Goal: Task Accomplishment & Management: Complete application form

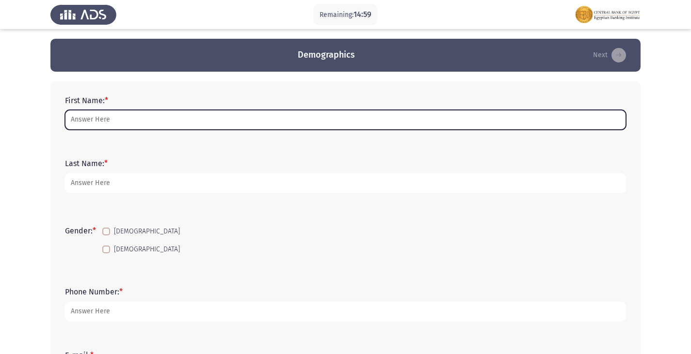
click at [95, 118] on input "First Name: *" at bounding box center [345, 120] width 561 height 20
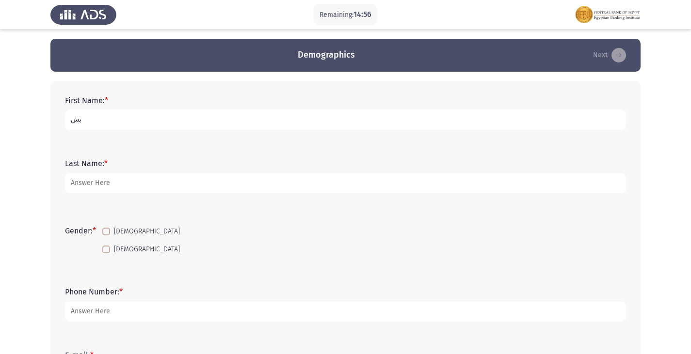
type input "ب"
type input "[PERSON_NAME] Diaa El-din [PERSON_NAME]"
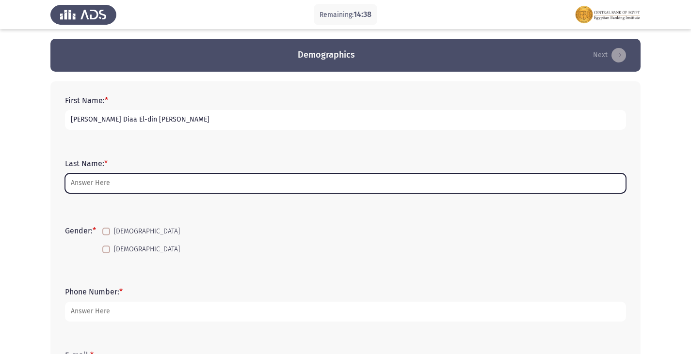
click at [105, 185] on input "Last Name: *" at bounding box center [345, 184] width 561 height 20
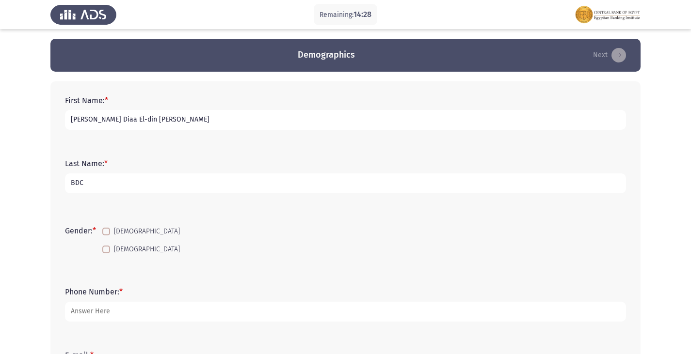
type input "BDC"
click at [116, 248] on span "[DEMOGRAPHIC_DATA]" at bounding box center [147, 250] width 66 height 12
click at [106, 253] on input "[DEMOGRAPHIC_DATA]" at bounding box center [106, 253] width 0 height 0
checkbox input "true"
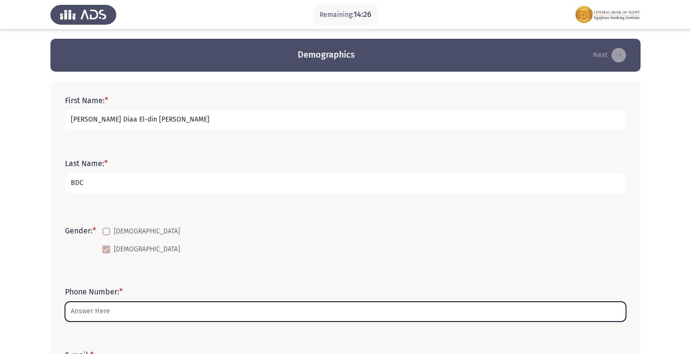
click at [84, 311] on input "Phone Number: *" at bounding box center [345, 312] width 561 height 20
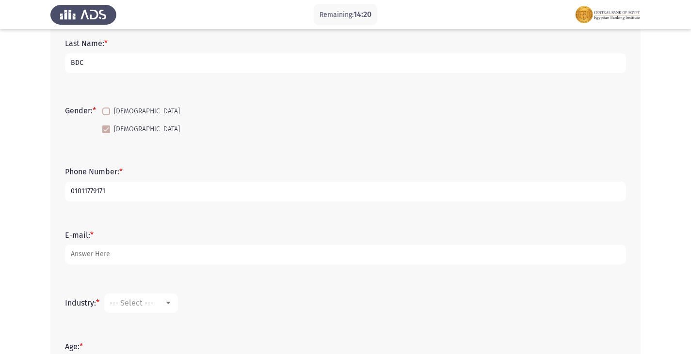
scroll to position [145, 0]
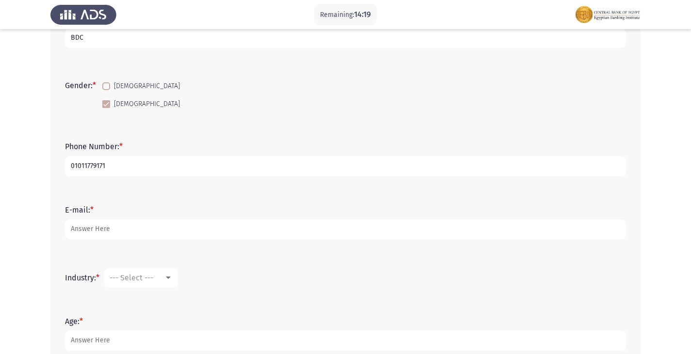
type input "01011779171"
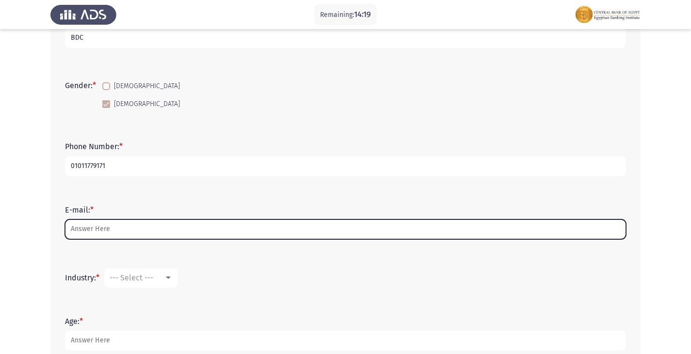
click at [116, 228] on input "E-mail: *" at bounding box center [345, 230] width 561 height 20
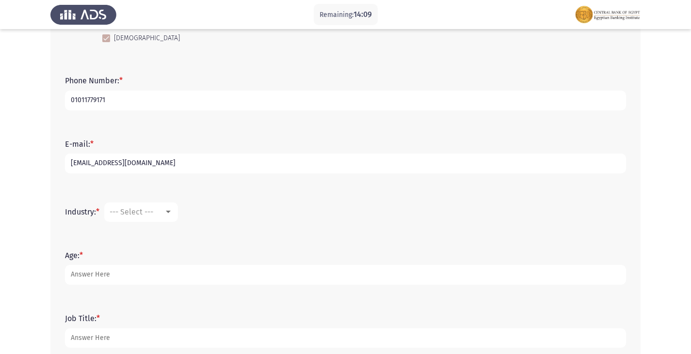
scroll to position [242, 0]
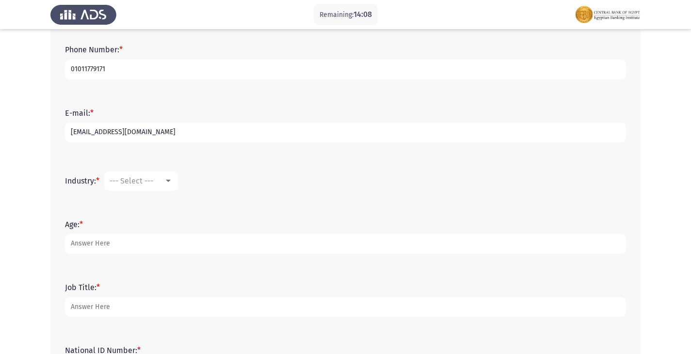
type input "[EMAIL_ADDRESS][DOMAIN_NAME]"
click at [164, 177] on div "--- Select ---" at bounding box center [137, 180] width 54 height 9
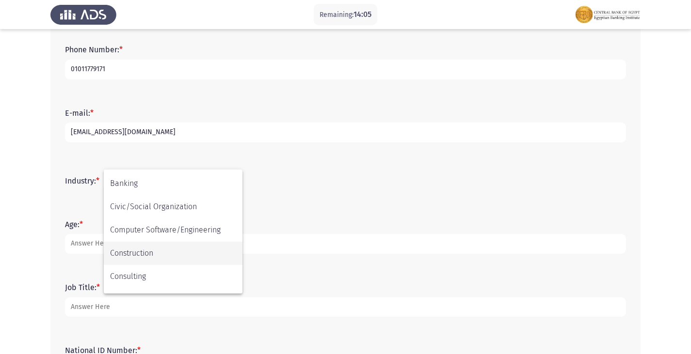
scroll to position [97, 0]
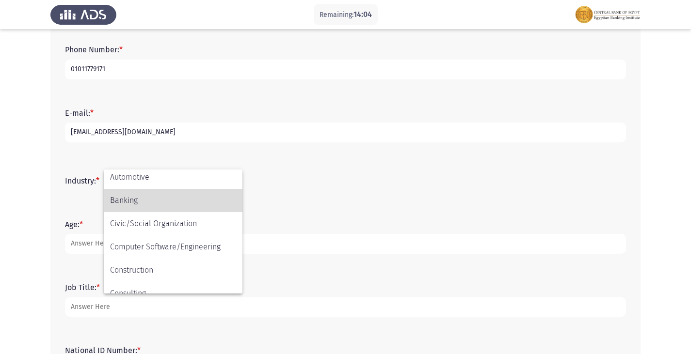
click at [145, 200] on span "Banking" at bounding box center [173, 200] width 126 height 23
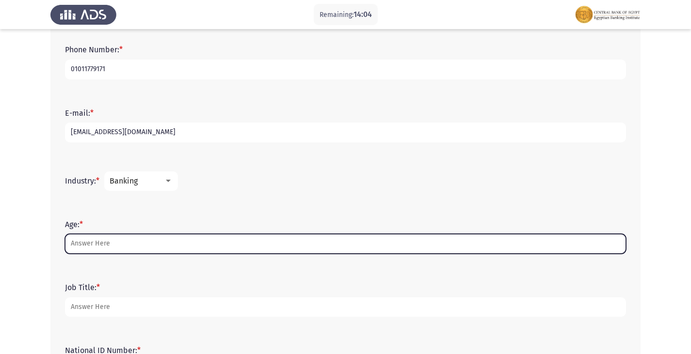
click at [120, 248] on input "Age: *" at bounding box center [345, 244] width 561 height 20
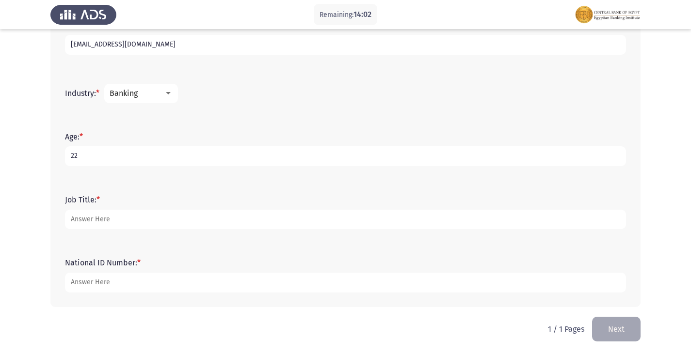
scroll to position [332, 0]
type input "22"
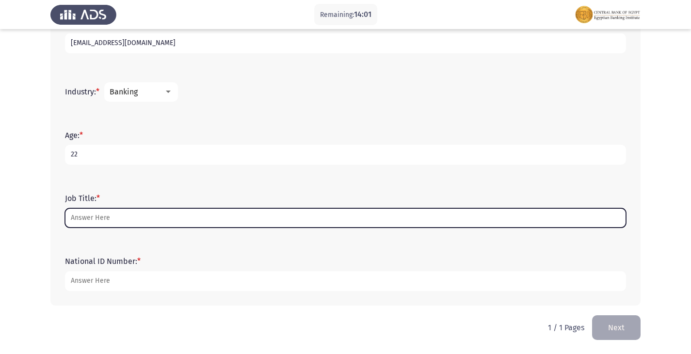
click at [95, 218] on input "Job Title: *" at bounding box center [345, 218] width 561 height 20
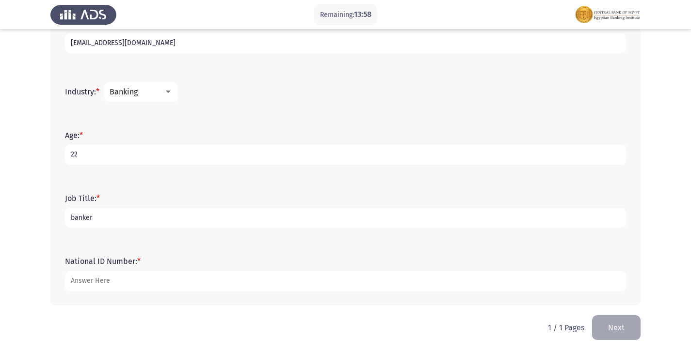
type input "banker"
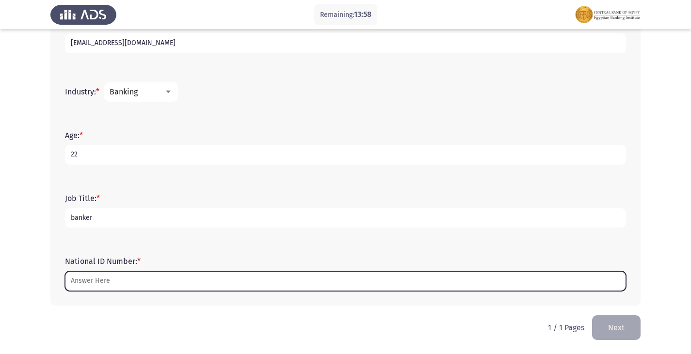
click at [112, 290] on input "National ID Number: *" at bounding box center [345, 281] width 561 height 20
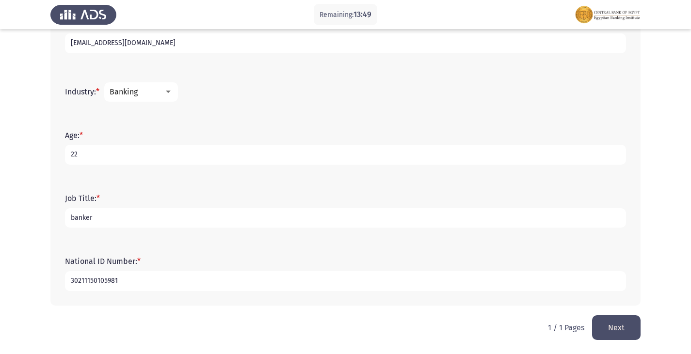
type input "30211150105981"
click at [607, 331] on button "Next" at bounding box center [616, 328] width 48 height 25
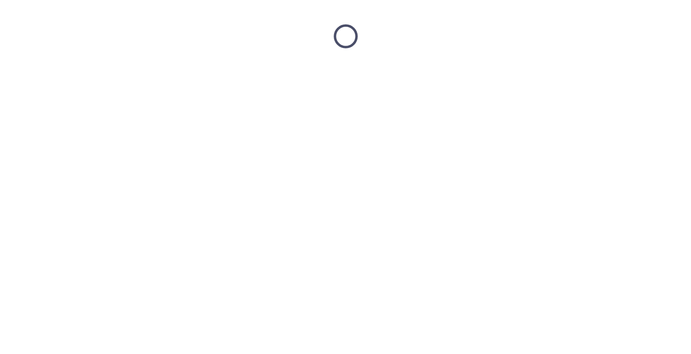
scroll to position [0, 0]
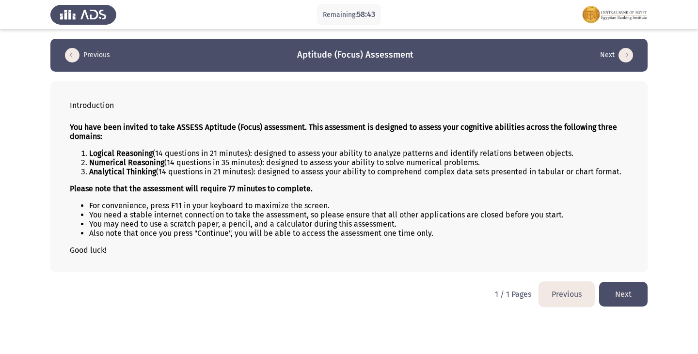
click at [634, 299] on button "Next" at bounding box center [623, 294] width 48 height 25
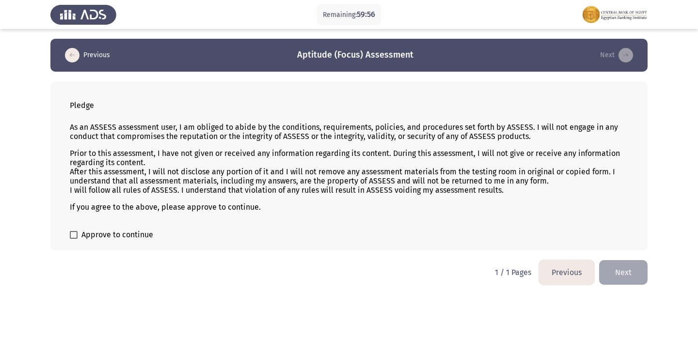
click at [87, 234] on span "Approve to continue" at bounding box center [117, 235] width 72 height 12
click at [74, 239] on input "Approve to continue" at bounding box center [73, 239] width 0 height 0
checkbox input "true"
click at [631, 278] on button "Next" at bounding box center [623, 272] width 48 height 25
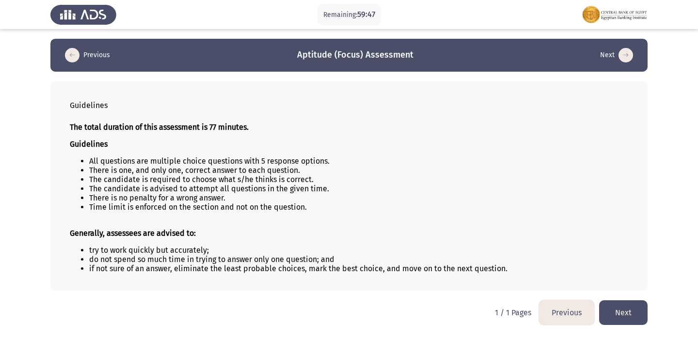
click at [630, 304] on button "Next" at bounding box center [623, 312] width 48 height 25
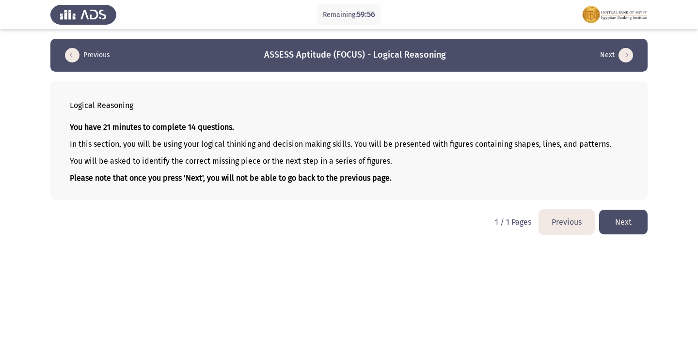
click at [622, 230] on button "Next" at bounding box center [623, 222] width 48 height 25
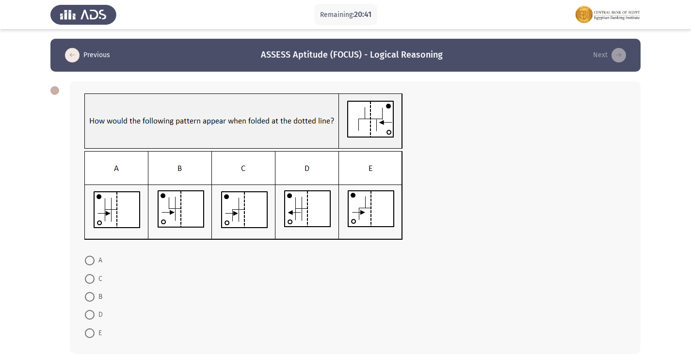
click at [171, 212] on img at bounding box center [243, 195] width 318 height 89
drag, startPoint x: 90, startPoint y: 297, endPoint x: 95, endPoint y: 289, distance: 9.3
click at [90, 297] on span at bounding box center [90, 297] width 0 height 0
click at [89, 297] on input "B" at bounding box center [90, 297] width 10 height 10
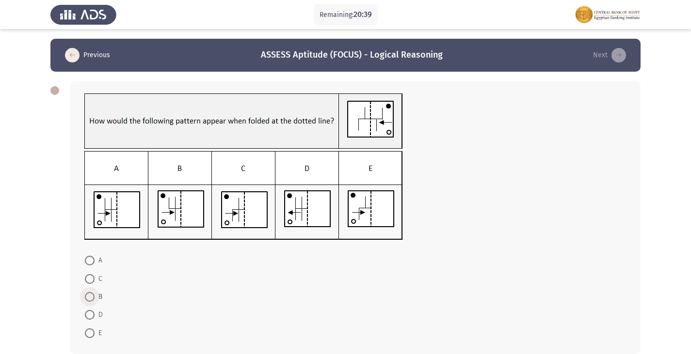
radio input "true"
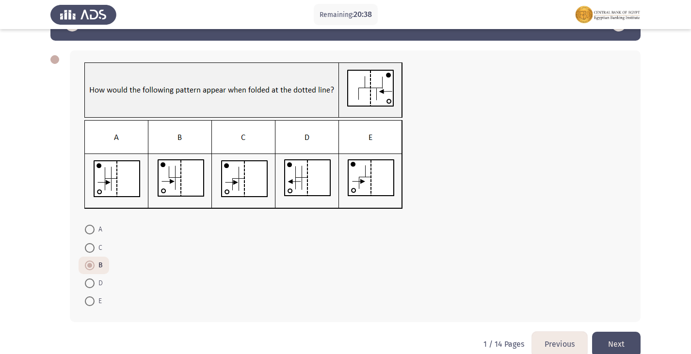
scroll to position [47, 0]
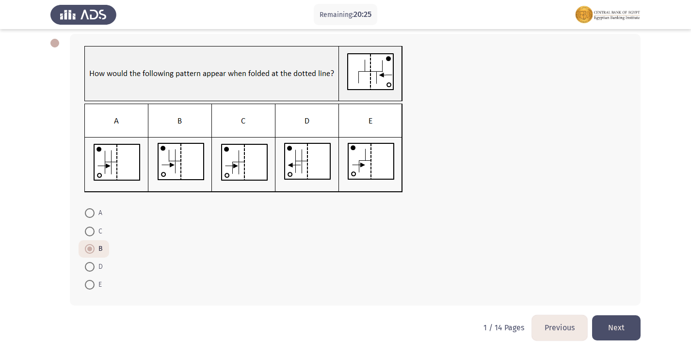
click at [620, 322] on button "Next" at bounding box center [616, 328] width 48 height 25
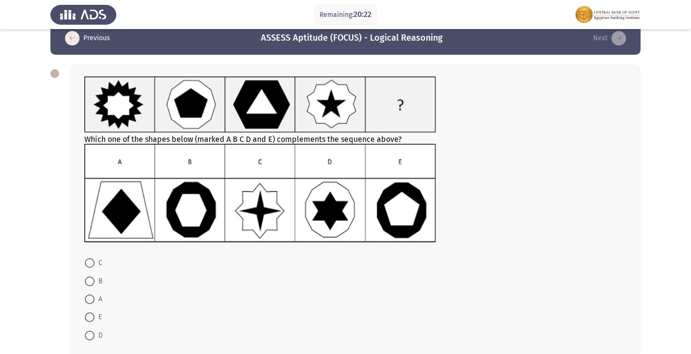
scroll to position [0, 0]
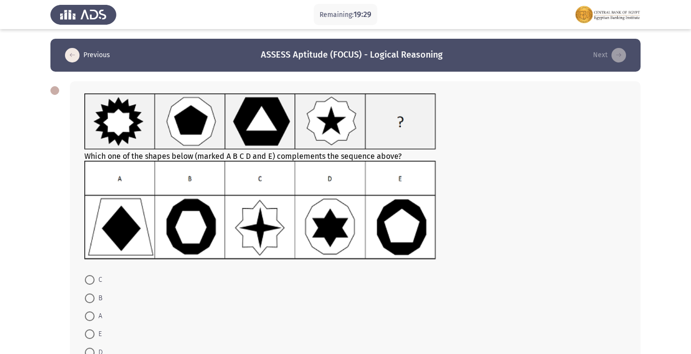
click at [128, 222] on img at bounding box center [259, 210] width 351 height 99
click at [88, 318] on span at bounding box center [90, 317] width 10 height 10
click at [88, 318] on input "A" at bounding box center [90, 317] width 10 height 10
radio input "true"
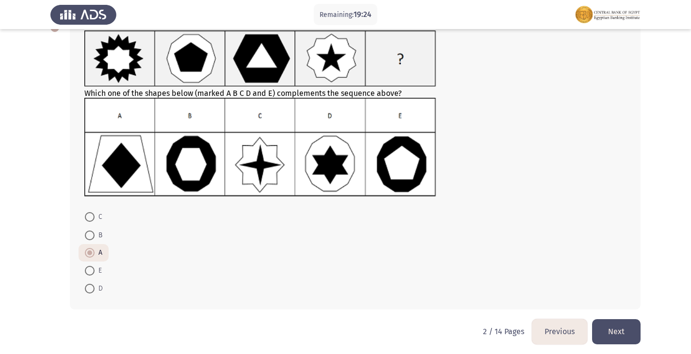
scroll to position [67, 0]
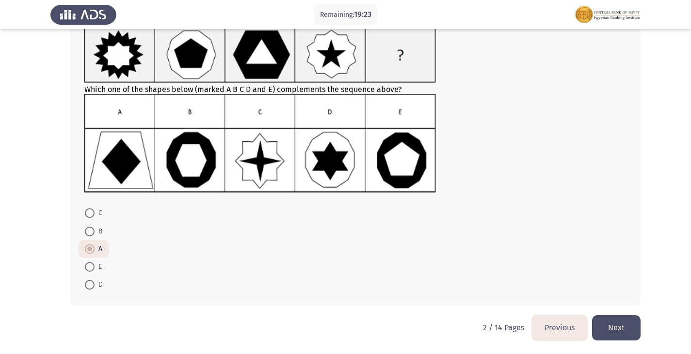
click at [617, 331] on button "Next" at bounding box center [616, 328] width 48 height 25
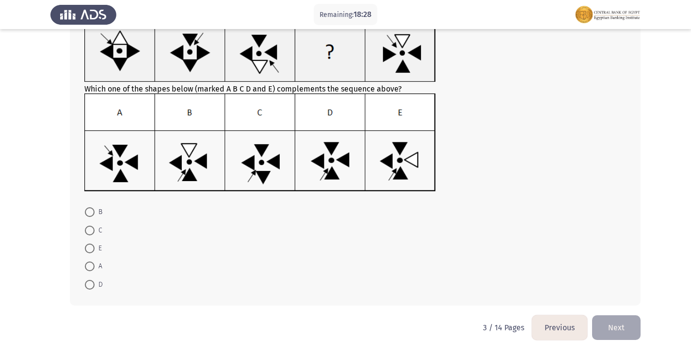
click at [89, 284] on span at bounding box center [90, 285] width 10 height 10
click at [89, 284] on input "D" at bounding box center [90, 285] width 10 height 10
radio input "true"
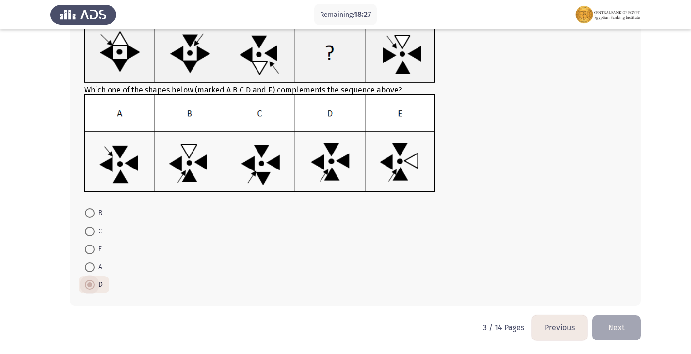
scroll to position [72, 0]
click at [631, 332] on button "Next" at bounding box center [616, 328] width 48 height 25
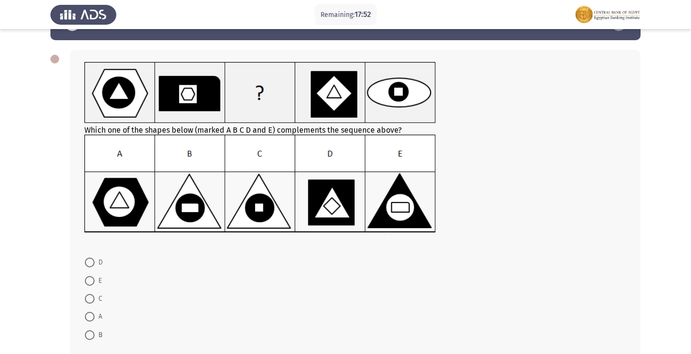
scroll to position [48, 0]
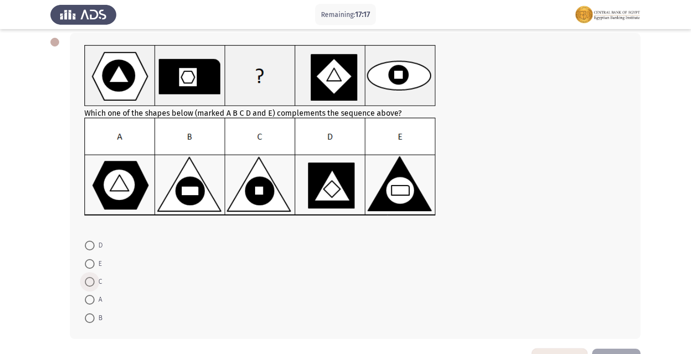
click at [89, 276] on label "C" at bounding box center [93, 282] width 17 height 12
click at [89, 277] on input "C" at bounding box center [90, 282] width 10 height 10
radio input "true"
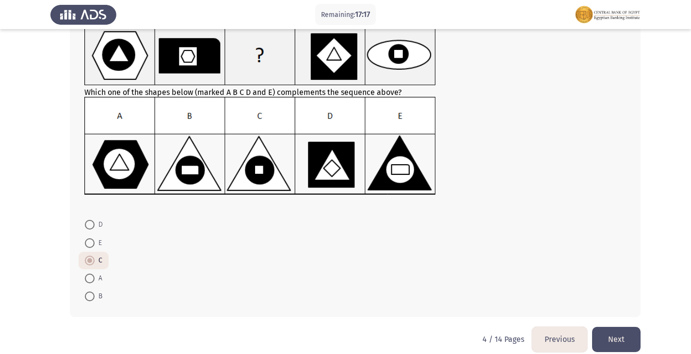
scroll to position [81, 0]
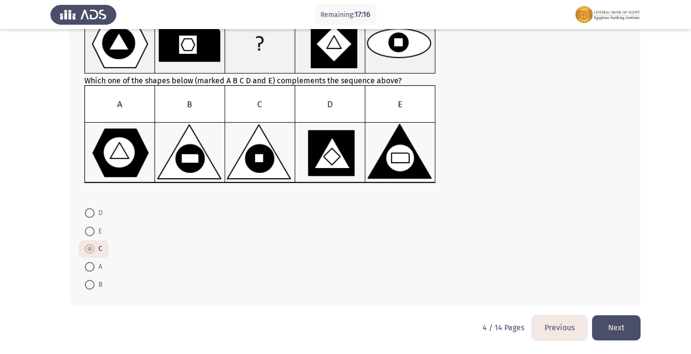
click at [615, 327] on button "Next" at bounding box center [616, 328] width 48 height 25
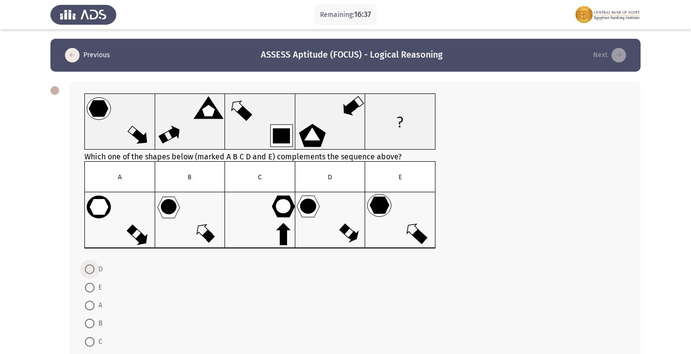
click at [94, 273] on span at bounding box center [90, 270] width 10 height 10
click at [94, 273] on input "D" at bounding box center [90, 270] width 10 height 10
radio input "true"
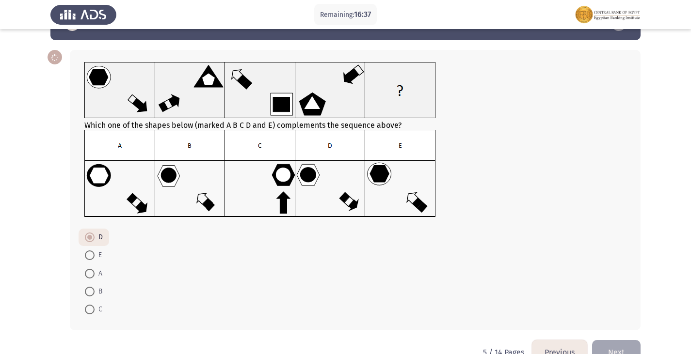
scroll to position [48, 0]
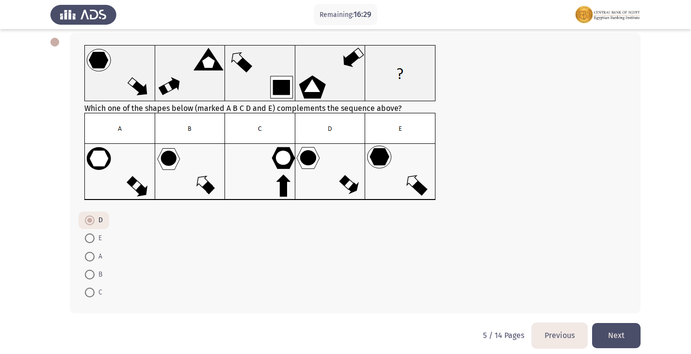
click at [615, 329] on button "Next" at bounding box center [616, 335] width 48 height 25
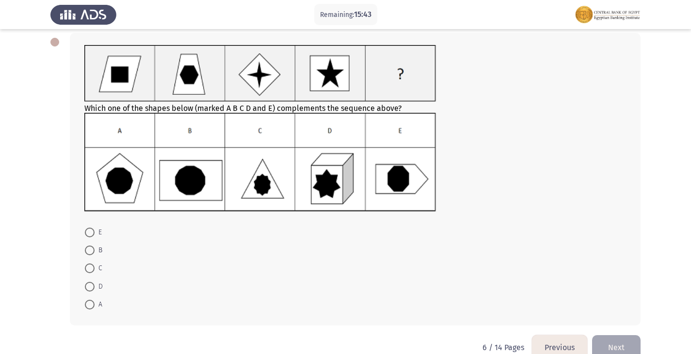
click at [89, 303] on span at bounding box center [90, 305] width 10 height 10
click at [89, 303] on input "A" at bounding box center [90, 305] width 10 height 10
radio input "true"
click at [603, 341] on button "Next" at bounding box center [616, 347] width 48 height 25
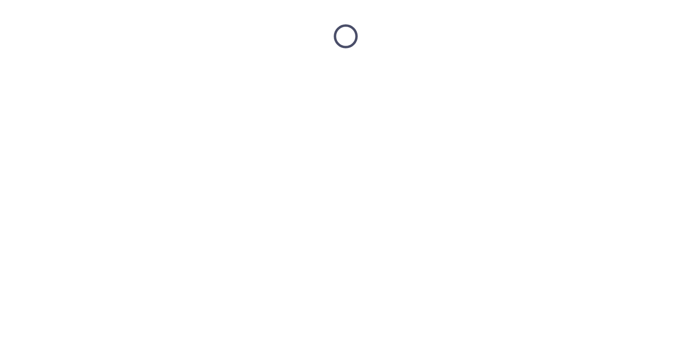
scroll to position [0, 0]
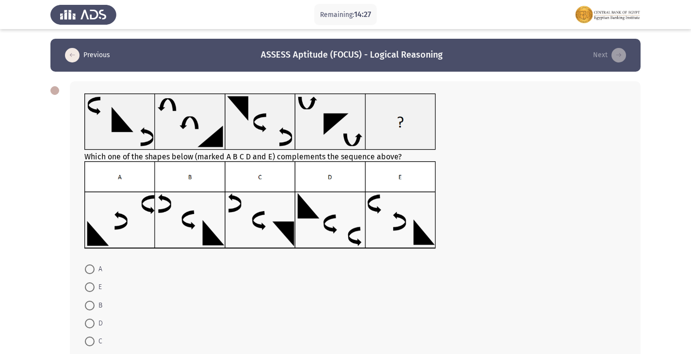
click at [91, 305] on span at bounding box center [90, 306] width 10 height 10
click at [91, 305] on input "B" at bounding box center [90, 306] width 10 height 10
radio input "true"
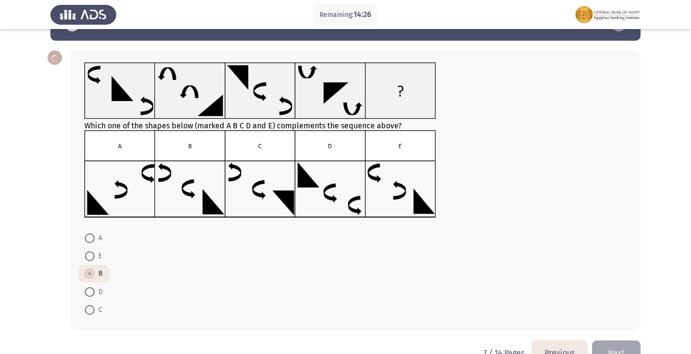
scroll to position [56, 0]
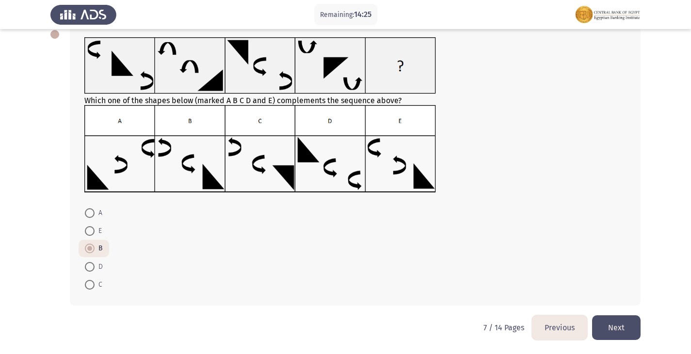
click at [632, 329] on button "Next" at bounding box center [616, 328] width 48 height 25
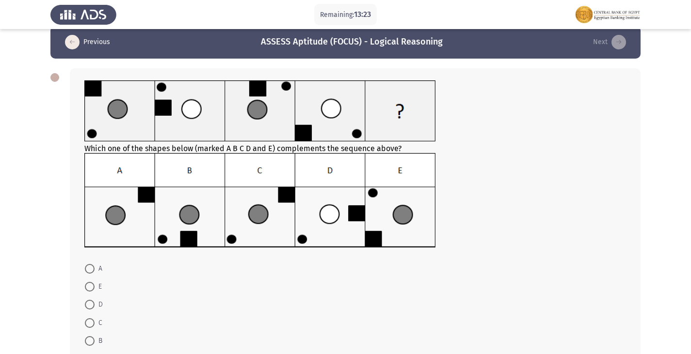
scroll to position [48, 0]
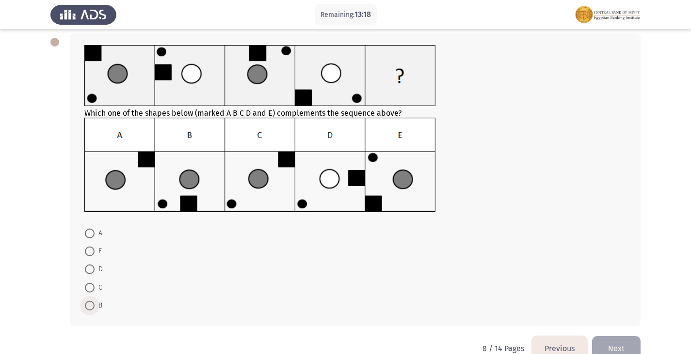
click at [90, 300] on label "B" at bounding box center [93, 306] width 17 height 12
click at [90, 301] on input "B" at bounding box center [90, 306] width 10 height 10
radio input "true"
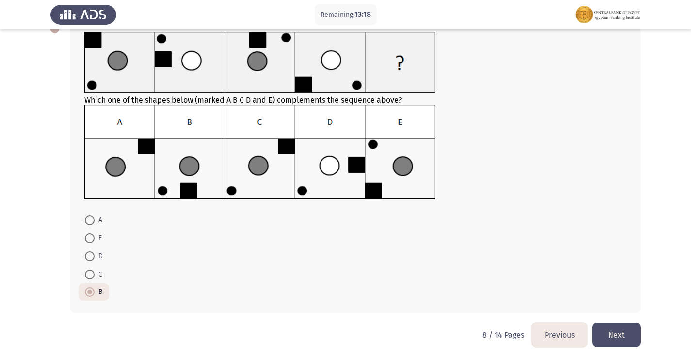
scroll to position [69, 0]
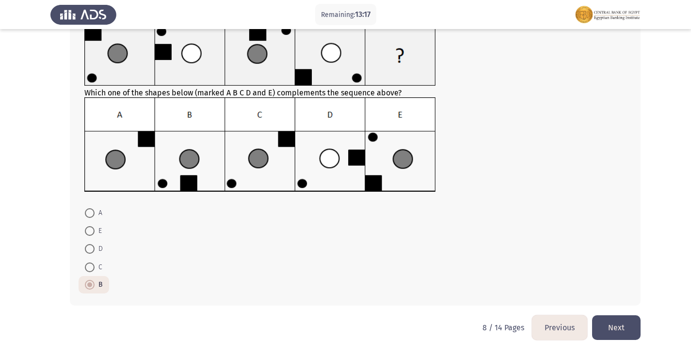
click at [603, 319] on button "Next" at bounding box center [616, 328] width 48 height 25
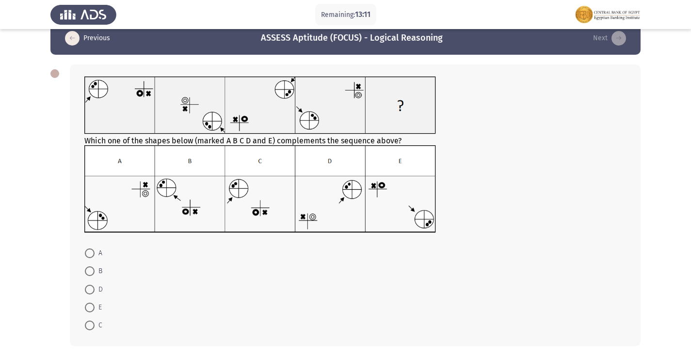
scroll to position [0, 0]
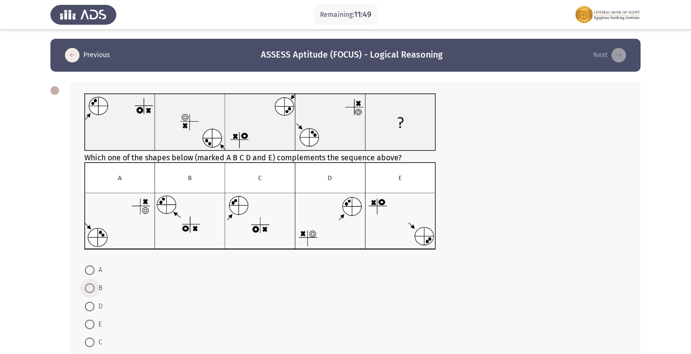
click at [89, 292] on span at bounding box center [90, 289] width 10 height 10
click at [89, 292] on input "B" at bounding box center [90, 289] width 10 height 10
radio input "true"
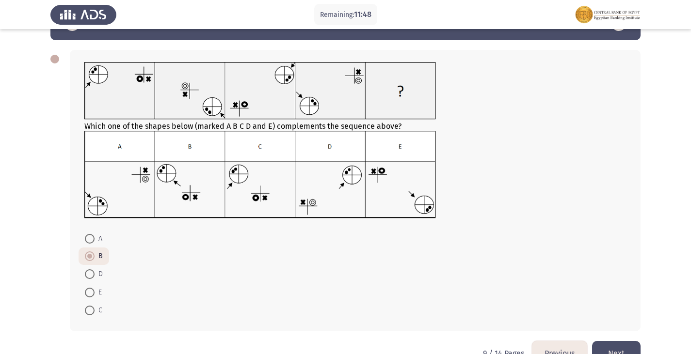
scroll to position [48, 0]
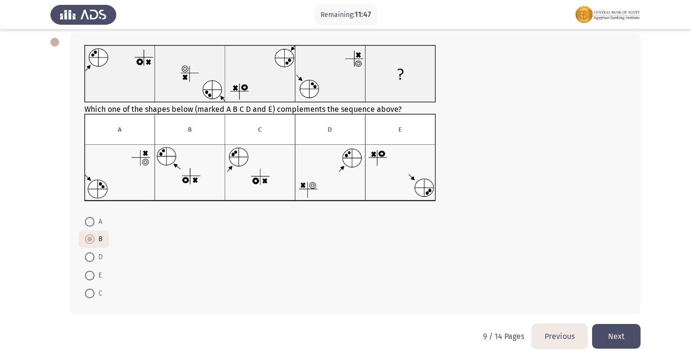
click at [608, 333] on button "Next" at bounding box center [616, 336] width 48 height 25
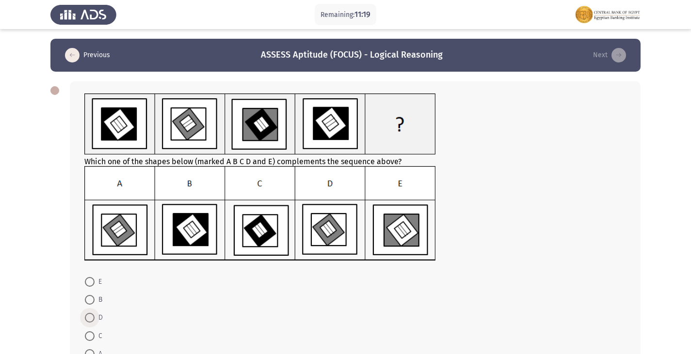
click at [92, 316] on span at bounding box center [90, 318] width 10 height 10
click at [92, 316] on input "D" at bounding box center [90, 318] width 10 height 10
radio input "true"
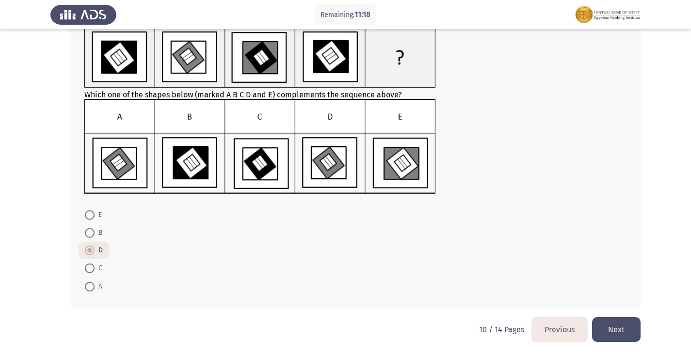
scroll to position [69, 0]
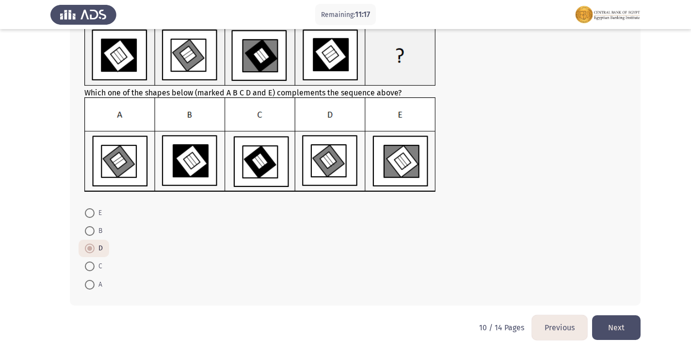
click at [632, 329] on button "Next" at bounding box center [616, 328] width 48 height 25
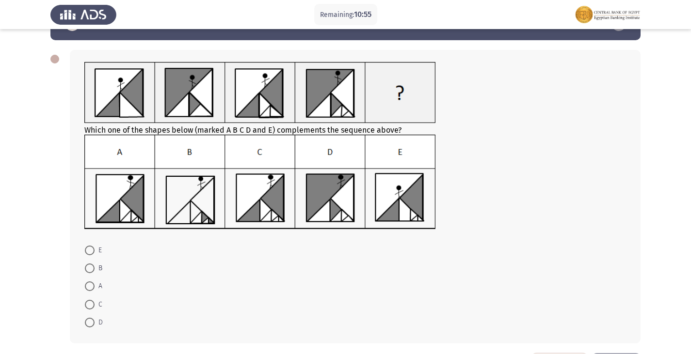
scroll to position [48, 0]
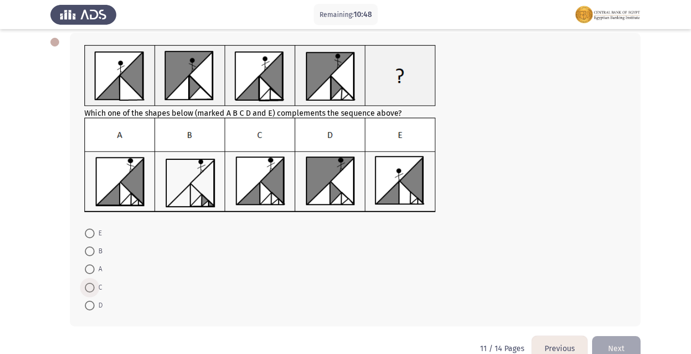
click at [89, 285] on span at bounding box center [90, 288] width 10 height 10
click at [89, 285] on input "C" at bounding box center [90, 288] width 10 height 10
radio input "true"
click at [628, 346] on button "Next" at bounding box center [616, 348] width 48 height 25
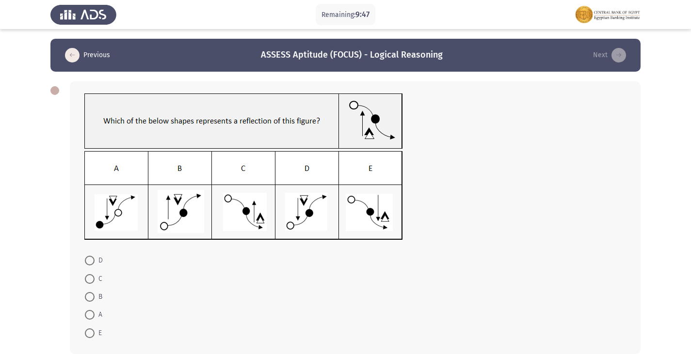
click at [90, 261] on span at bounding box center [90, 261] width 0 height 0
click at [90, 260] on input "D" at bounding box center [90, 261] width 10 height 10
radio input "true"
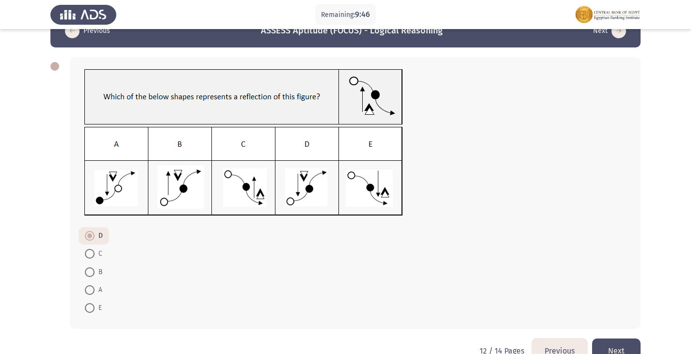
scroll to position [47, 0]
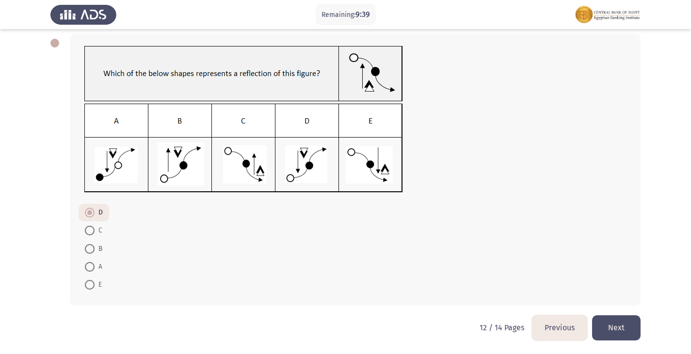
click at [607, 332] on button "Next" at bounding box center [616, 328] width 48 height 25
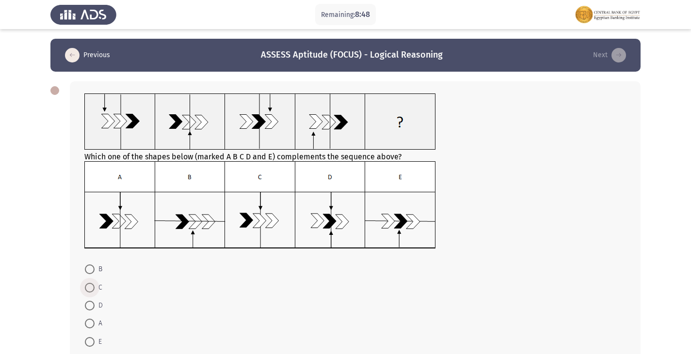
click at [90, 293] on label "C" at bounding box center [93, 288] width 17 height 12
click at [90, 293] on input "C" at bounding box center [90, 288] width 10 height 10
radio input "true"
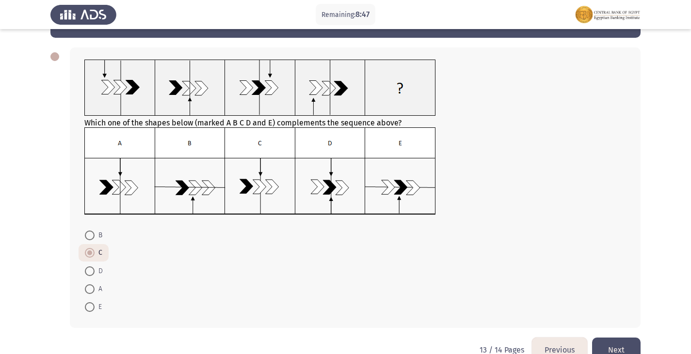
scroll to position [48, 0]
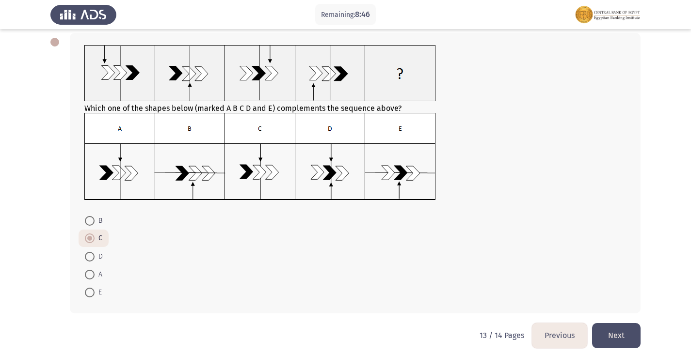
click at [627, 336] on button "Next" at bounding box center [616, 335] width 48 height 25
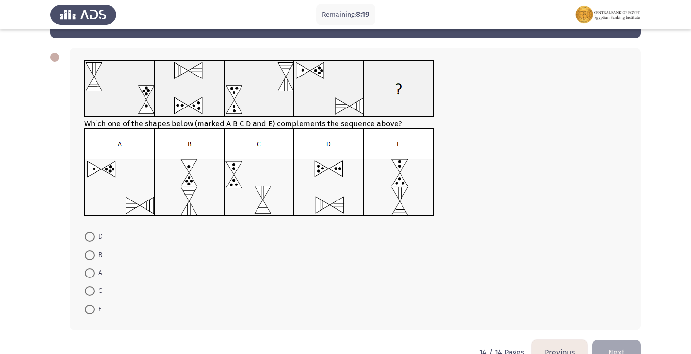
scroll to position [10, 0]
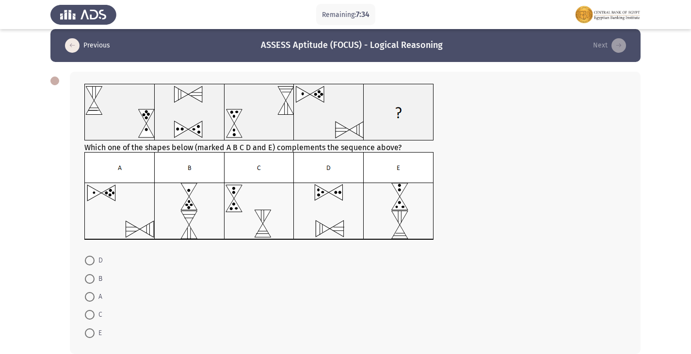
click at [86, 333] on span at bounding box center [90, 334] width 10 height 10
click at [86, 333] on input "E" at bounding box center [90, 334] width 10 height 10
radio input "true"
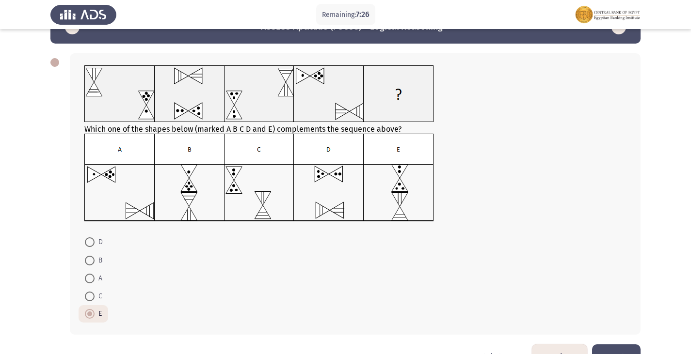
scroll to position [57, 0]
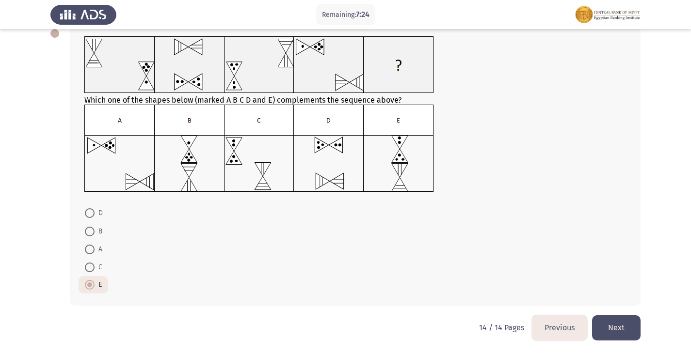
click at [624, 333] on button "Next" at bounding box center [616, 328] width 48 height 25
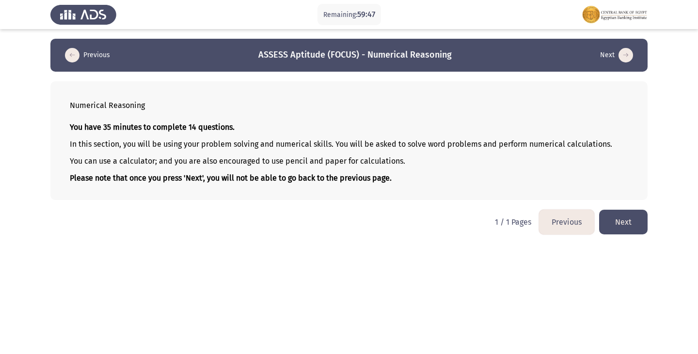
click at [612, 223] on button "Next" at bounding box center [623, 222] width 48 height 25
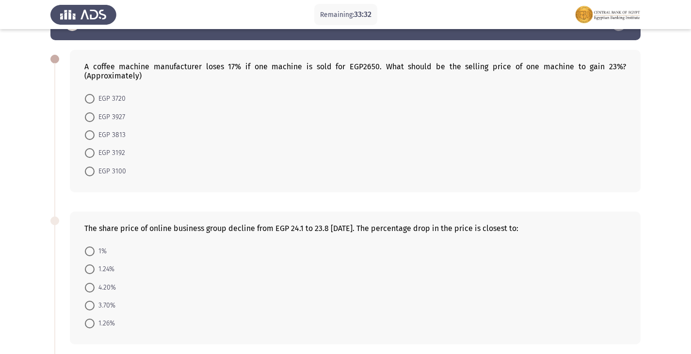
scroll to position [48, 0]
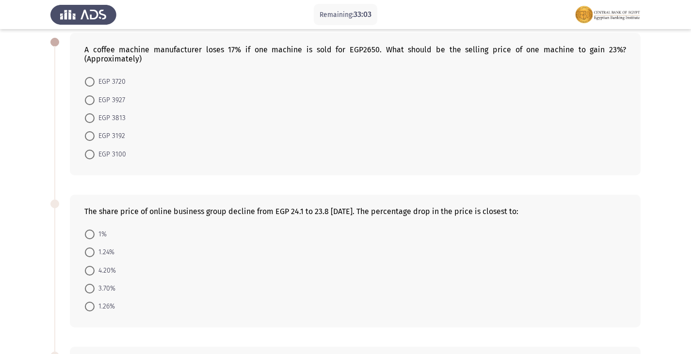
click at [104, 251] on span "1.24%" at bounding box center [105, 253] width 20 height 12
click at [95, 251] on input "1.24%" at bounding box center [90, 253] width 10 height 10
radio input "true"
click at [94, 138] on span at bounding box center [90, 136] width 10 height 10
click at [94, 138] on input "EGP 3192" at bounding box center [90, 136] width 10 height 10
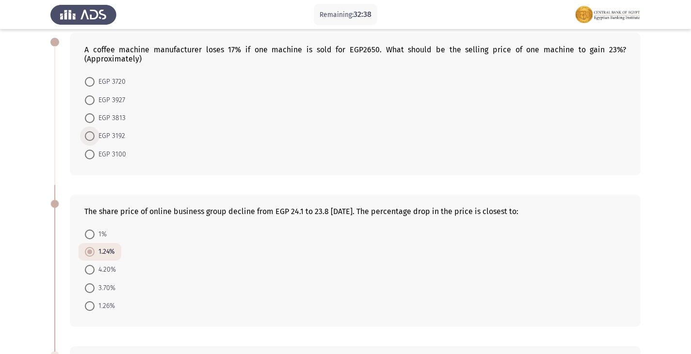
radio input "true"
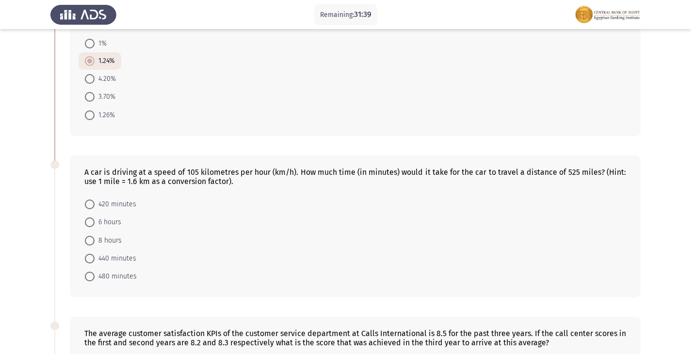
scroll to position [242, 0]
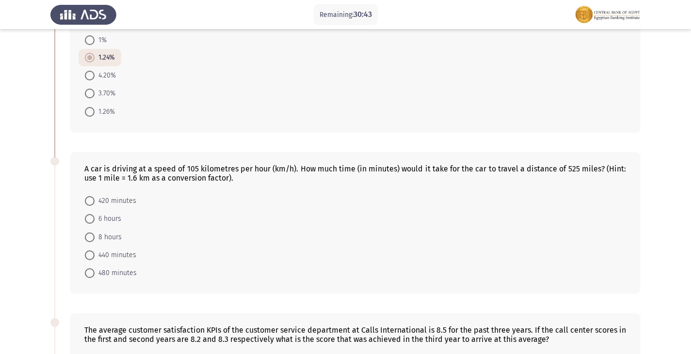
click at [112, 253] on span "440 minutes" at bounding box center [116, 256] width 42 height 12
click at [95, 253] on input "440 minutes" at bounding box center [90, 256] width 10 height 10
radio input "true"
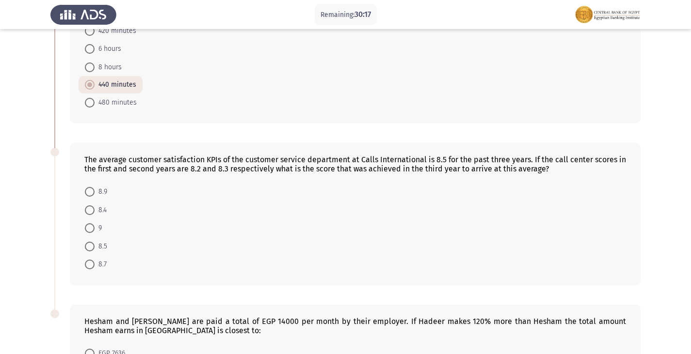
scroll to position [436, 0]
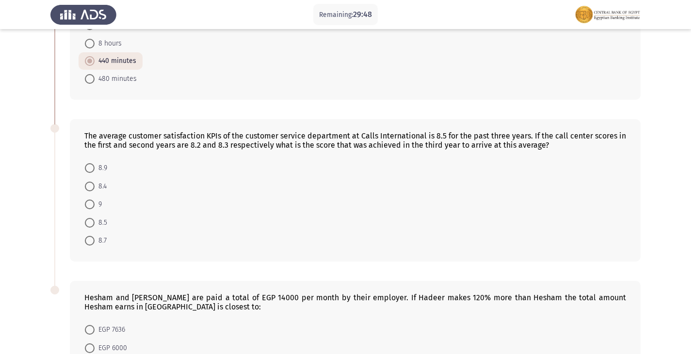
click at [89, 204] on span at bounding box center [90, 205] width 10 height 10
click at [89, 204] on input "9" at bounding box center [90, 205] width 10 height 10
radio input "true"
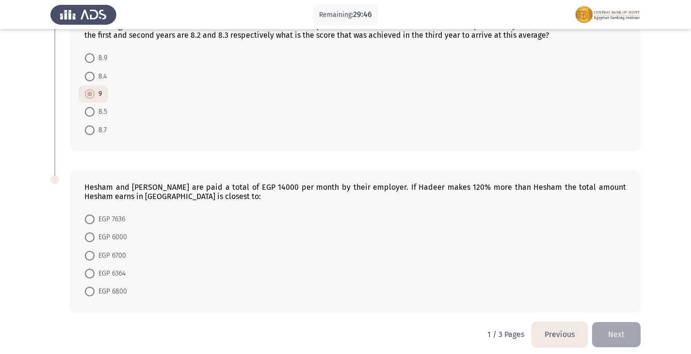
scroll to position [553, 0]
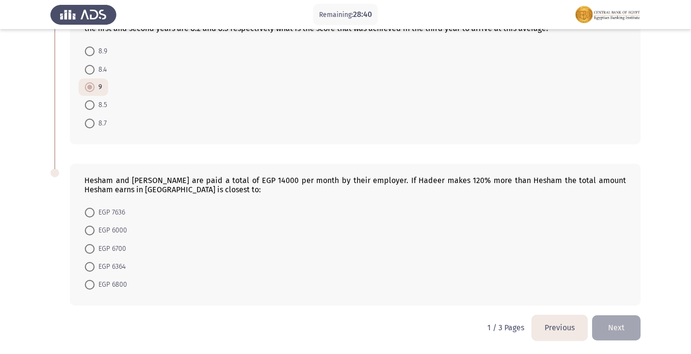
click at [100, 208] on span "EGP 7636" at bounding box center [110, 213] width 31 height 12
click at [95, 208] on input "EGP 7636" at bounding box center [90, 213] width 10 height 10
radio input "true"
click at [608, 320] on button "Next" at bounding box center [616, 328] width 48 height 25
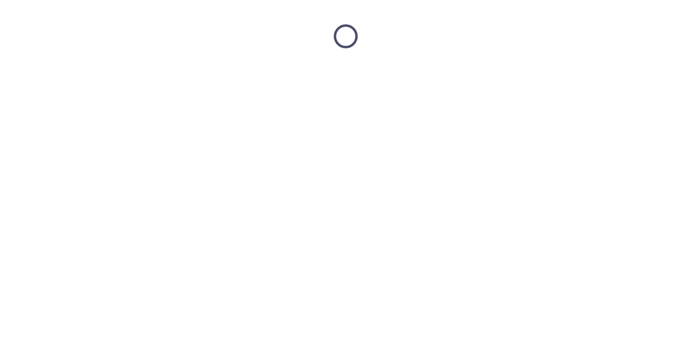
scroll to position [0, 0]
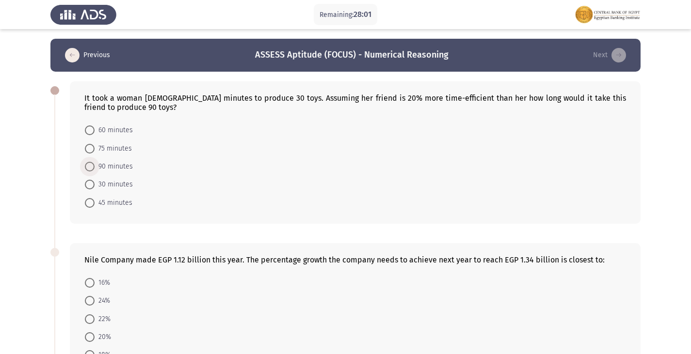
click at [93, 171] on span at bounding box center [90, 167] width 10 height 10
click at [93, 171] on input "90 minutes" at bounding box center [90, 167] width 10 height 10
radio input "true"
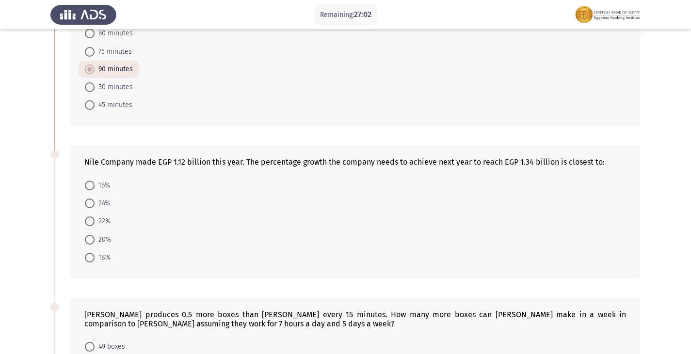
scroll to position [145, 0]
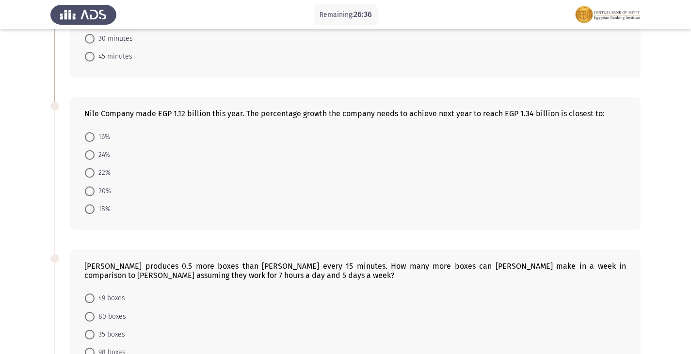
click at [97, 190] on span "20%" at bounding box center [103, 192] width 16 height 12
click at [95, 190] on input "20%" at bounding box center [90, 192] width 10 height 10
radio input "true"
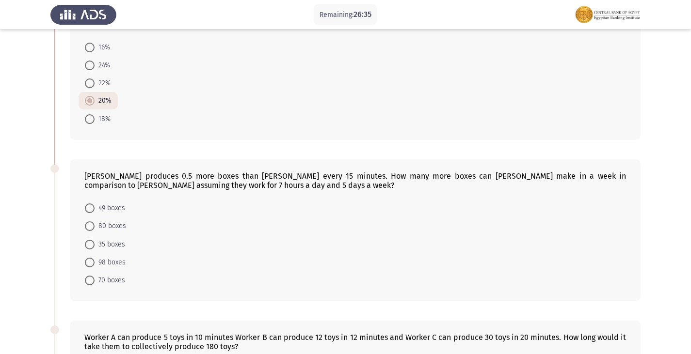
scroll to position [242, 0]
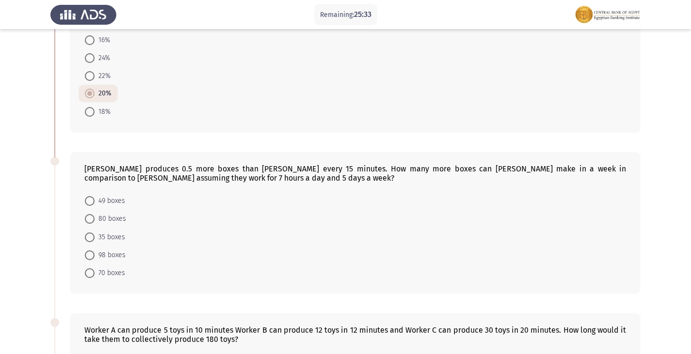
click at [89, 219] on span at bounding box center [90, 219] width 10 height 10
click at [89, 219] on input "80 boxes" at bounding box center [90, 219] width 10 height 10
radio input "true"
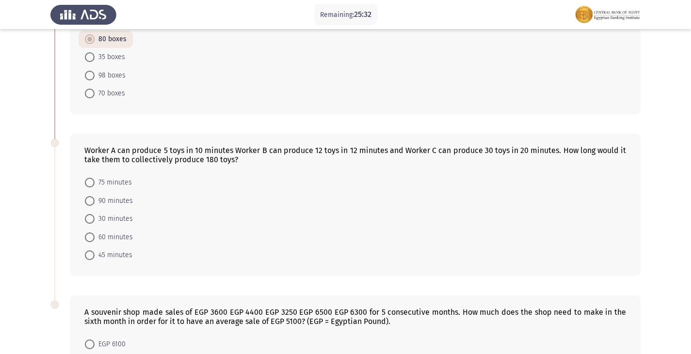
scroll to position [436, 0]
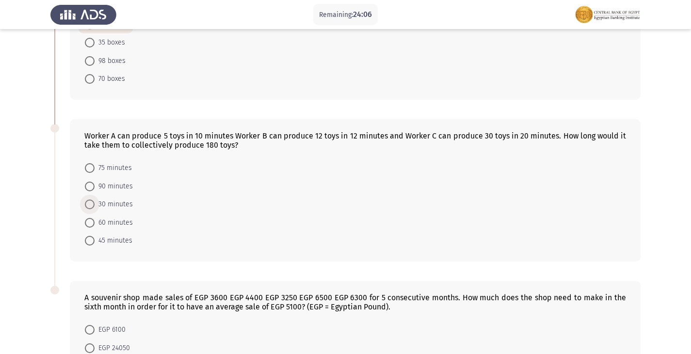
click at [91, 206] on span at bounding box center [90, 205] width 10 height 10
click at [91, 206] on input "30 minutes" at bounding box center [90, 205] width 10 height 10
radio input "true"
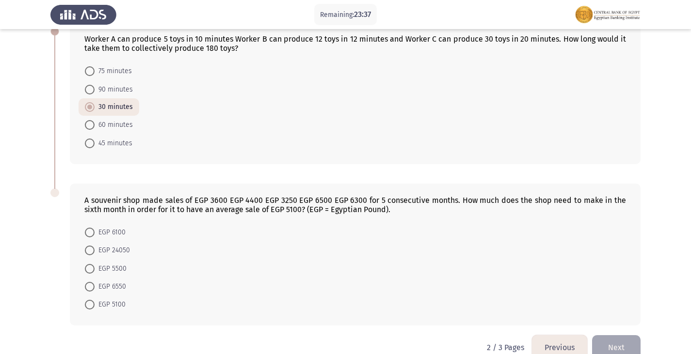
scroll to position [553, 0]
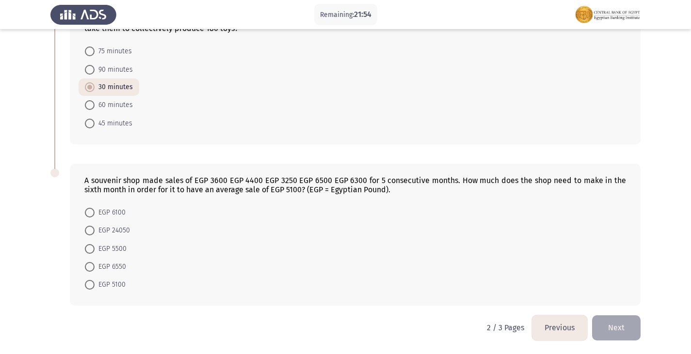
click at [93, 268] on span at bounding box center [90, 267] width 10 height 10
click at [93, 268] on input "EGP 6550" at bounding box center [90, 267] width 10 height 10
radio input "true"
click at [618, 331] on button "Next" at bounding box center [616, 328] width 48 height 25
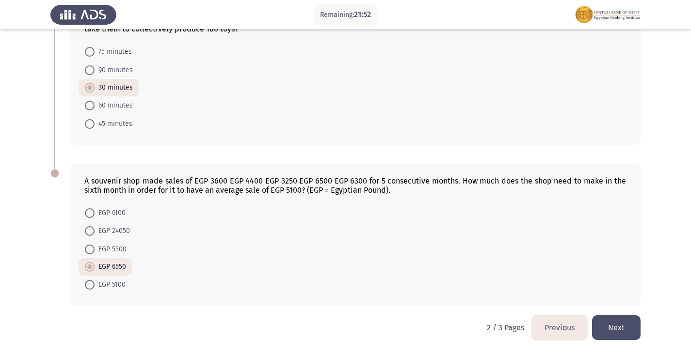
scroll to position [0, 0]
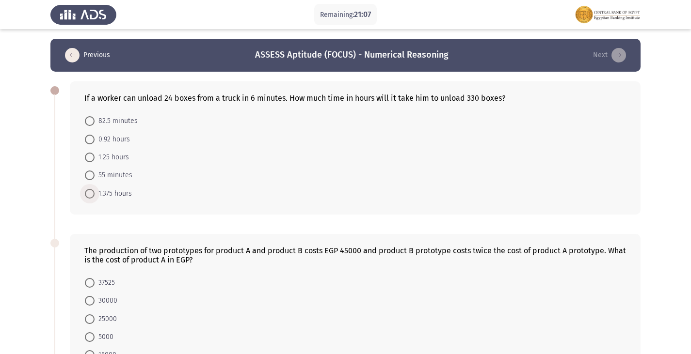
click at [89, 192] on span at bounding box center [90, 194] width 10 height 10
click at [89, 192] on input "1.375 hours" at bounding box center [90, 194] width 10 height 10
radio input "true"
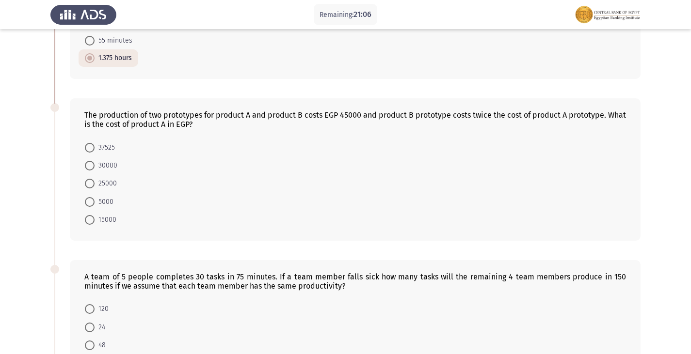
scroll to position [145, 0]
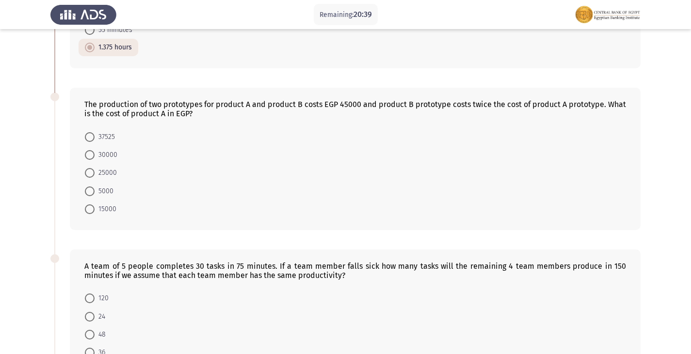
click at [93, 206] on span at bounding box center [90, 210] width 10 height 10
click at [93, 206] on input "15000" at bounding box center [90, 210] width 10 height 10
radio input "true"
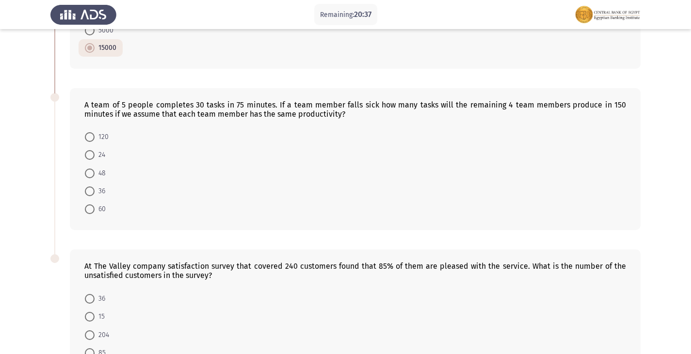
scroll to position [291, 0]
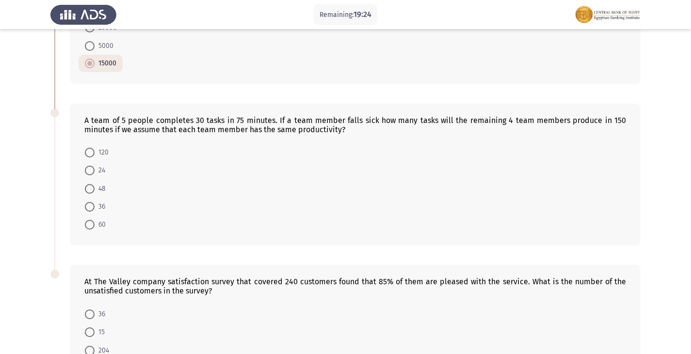
click at [91, 222] on span at bounding box center [90, 225] width 10 height 10
click at [91, 222] on input "60" at bounding box center [90, 225] width 10 height 10
radio input "true"
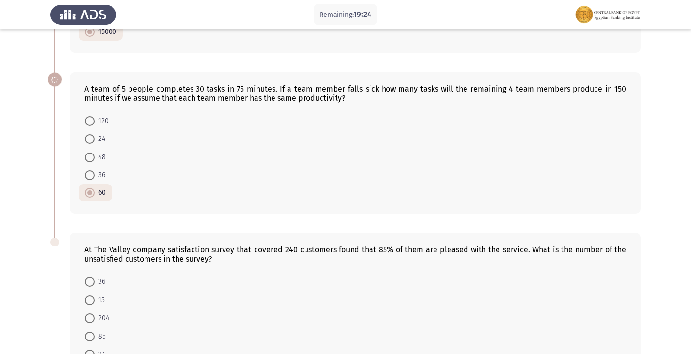
scroll to position [392, 0]
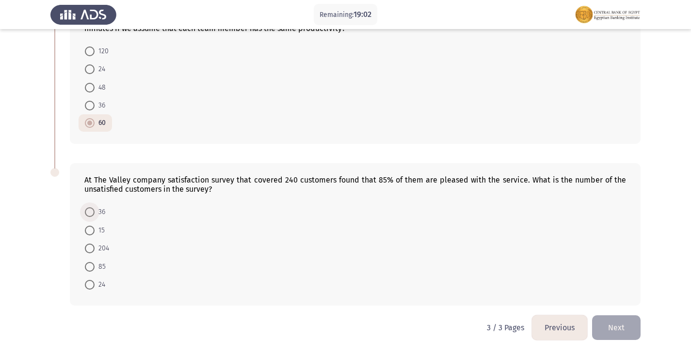
click at [98, 212] on span "36" at bounding box center [100, 212] width 11 height 12
click at [95, 212] on input "36" at bounding box center [90, 212] width 10 height 10
radio input "true"
click at [560, 324] on button "Previous" at bounding box center [559, 328] width 55 height 25
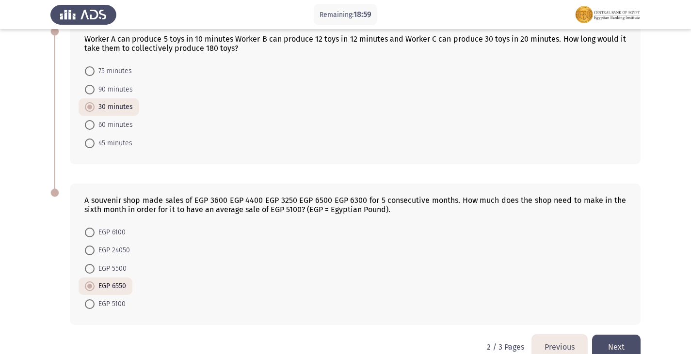
scroll to position [553, 0]
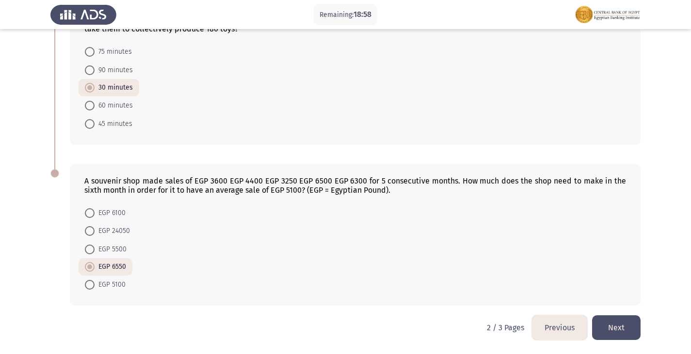
click at [562, 324] on button "Previous" at bounding box center [559, 328] width 55 height 25
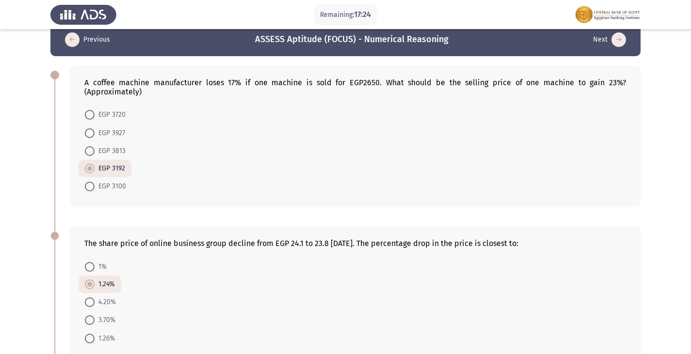
scroll to position [0, 0]
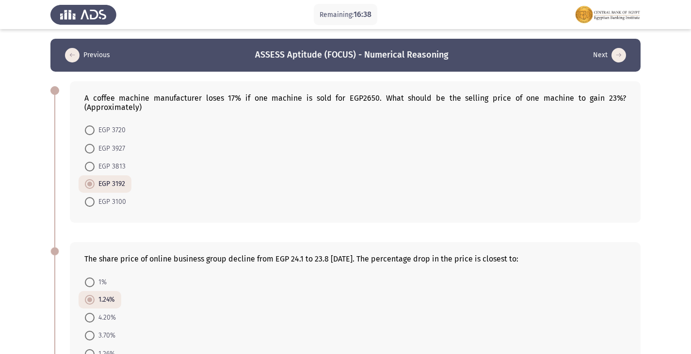
click at [92, 126] on span at bounding box center [90, 131] width 10 height 10
click at [92, 126] on input "EGP 3720" at bounding box center [90, 131] width 10 height 10
radio input "true"
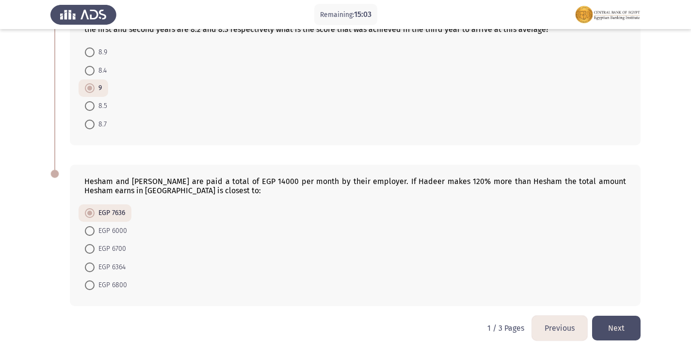
scroll to position [553, 0]
click at [97, 264] on span "EGP 6364" at bounding box center [110, 267] width 31 height 12
click at [95, 264] on input "EGP 6364" at bounding box center [90, 267] width 10 height 10
radio input "true"
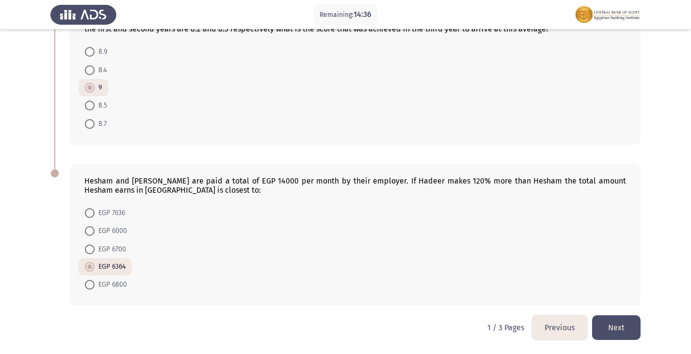
click at [619, 332] on button "Next" at bounding box center [616, 328] width 48 height 25
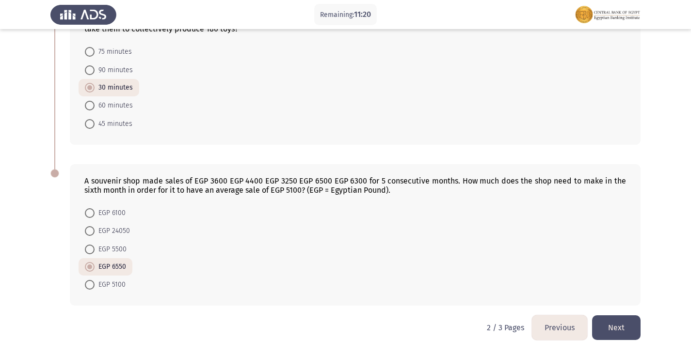
click at [618, 331] on button "Next" at bounding box center [616, 328] width 48 height 25
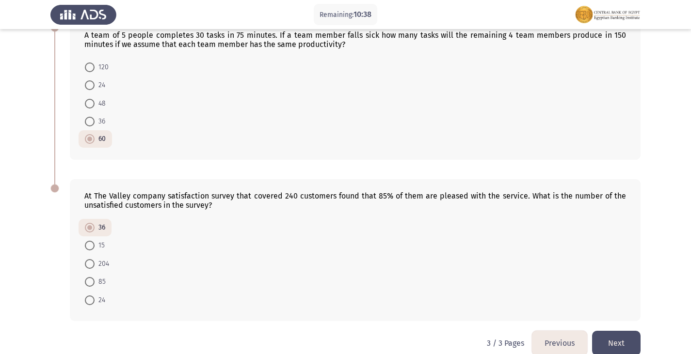
scroll to position [388, 0]
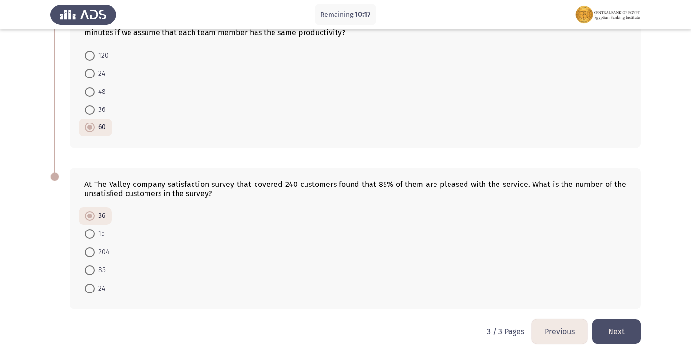
click at [620, 325] on button "Next" at bounding box center [616, 331] width 48 height 25
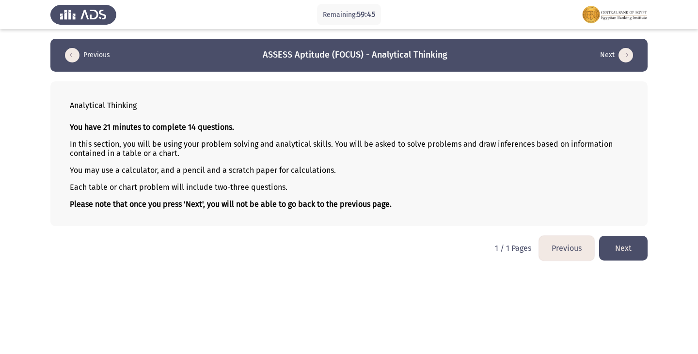
click at [612, 247] on button "Next" at bounding box center [623, 248] width 48 height 25
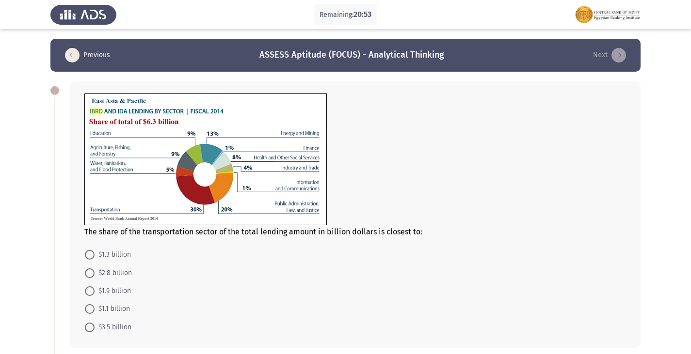
scroll to position [48, 0]
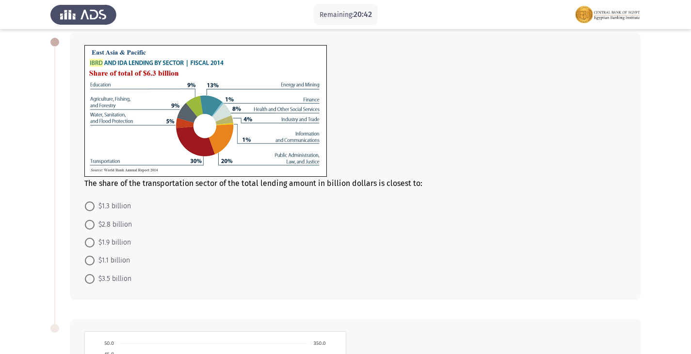
click at [98, 239] on span "$1.9 billion" at bounding box center [113, 243] width 36 height 12
click at [95, 239] on input "$1.9 billion" at bounding box center [90, 243] width 10 height 10
radio input "true"
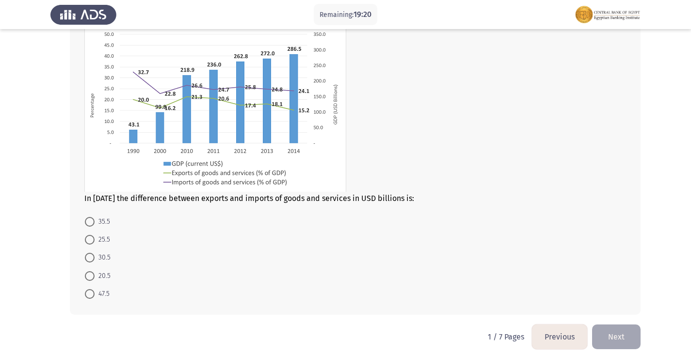
scroll to position [366, 0]
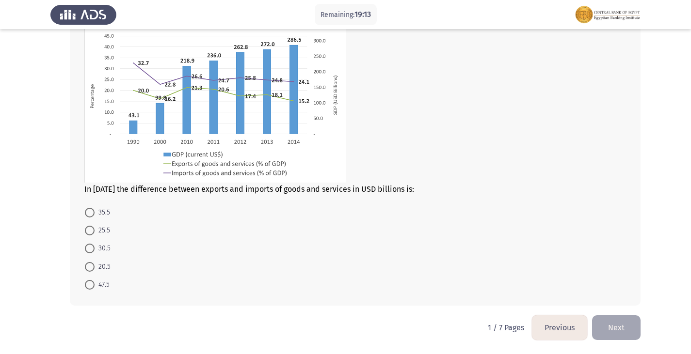
click at [93, 230] on span at bounding box center [90, 231] width 10 height 10
click at [93, 230] on input "25.5" at bounding box center [90, 231] width 10 height 10
radio input "true"
click at [86, 269] on span at bounding box center [90, 267] width 10 height 10
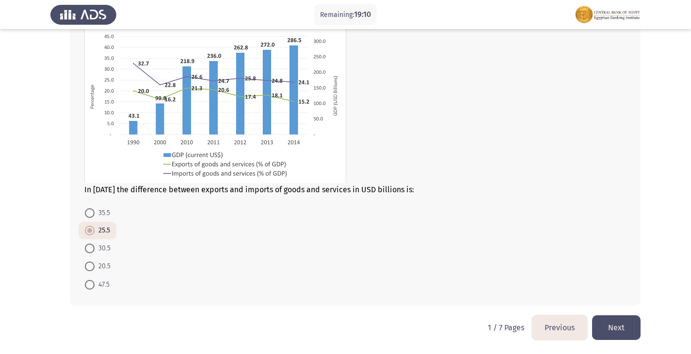
click at [86, 269] on input "20.5" at bounding box center [90, 267] width 10 height 10
radio input "true"
click at [599, 318] on button "Next" at bounding box center [616, 328] width 48 height 25
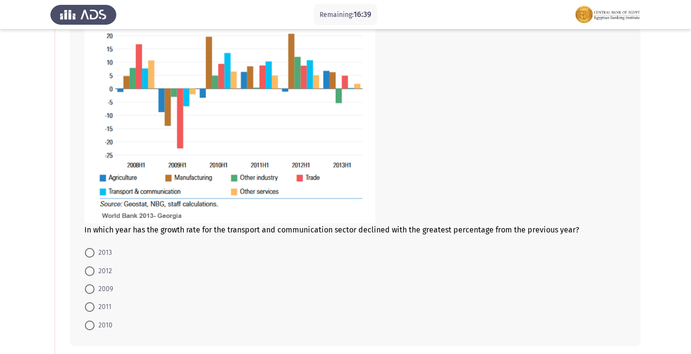
scroll to position [145, 0]
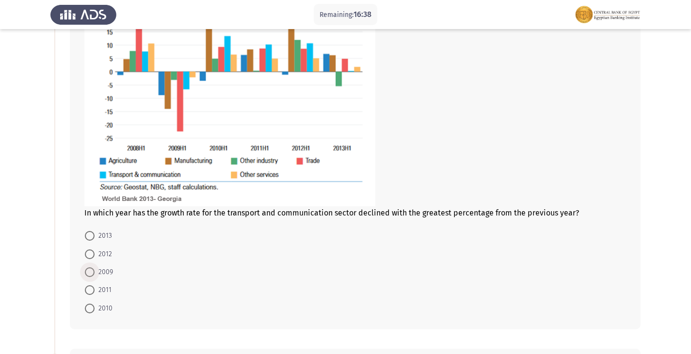
click at [93, 272] on span at bounding box center [90, 273] width 10 height 10
click at [93, 272] on input "2009" at bounding box center [90, 273] width 10 height 10
radio input "true"
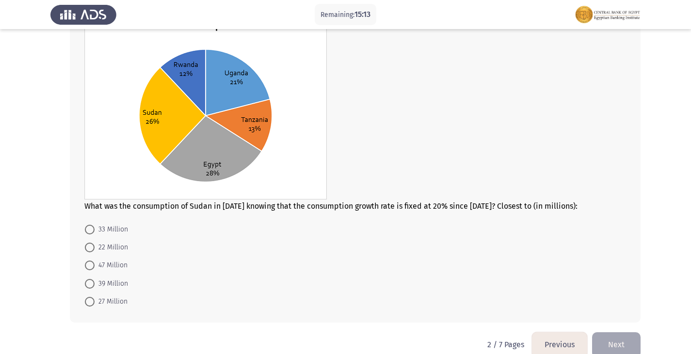
scroll to position [508, 0]
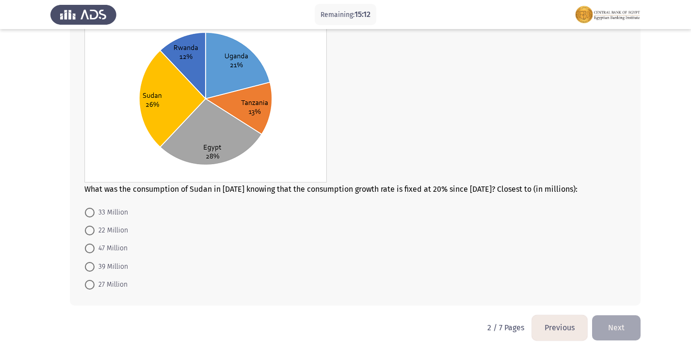
click at [90, 285] on span at bounding box center [90, 285] width 0 height 0
click at [90, 285] on input "27 Million" at bounding box center [90, 285] width 10 height 10
radio input "true"
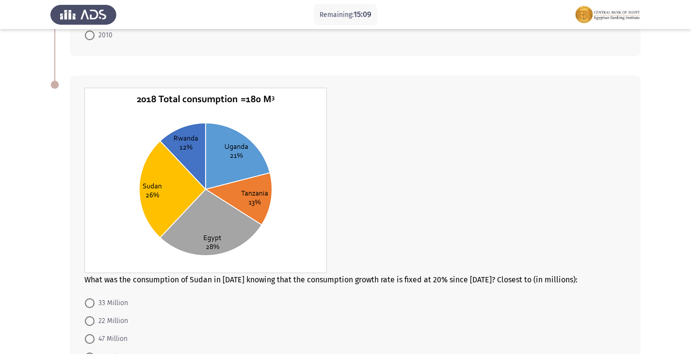
scroll to position [508, 0]
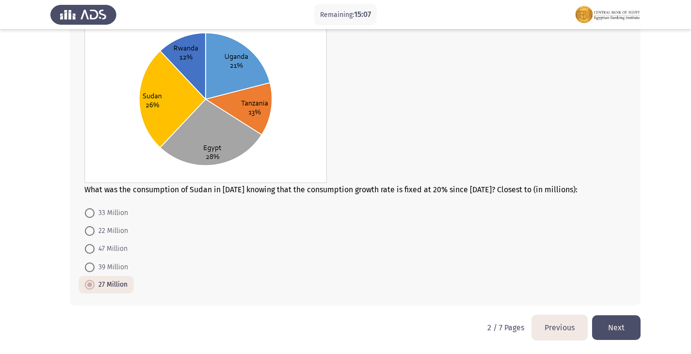
click at [628, 331] on button "Next" at bounding box center [616, 328] width 48 height 25
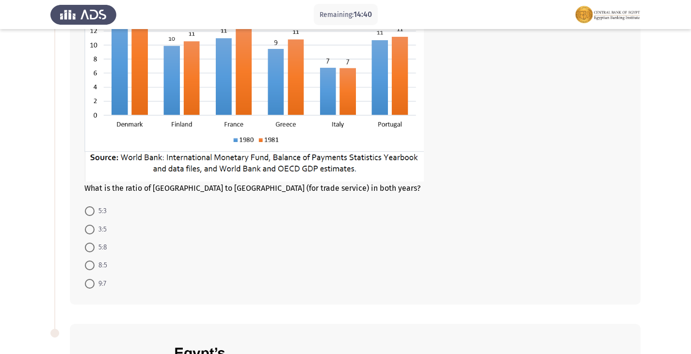
scroll to position [145, 0]
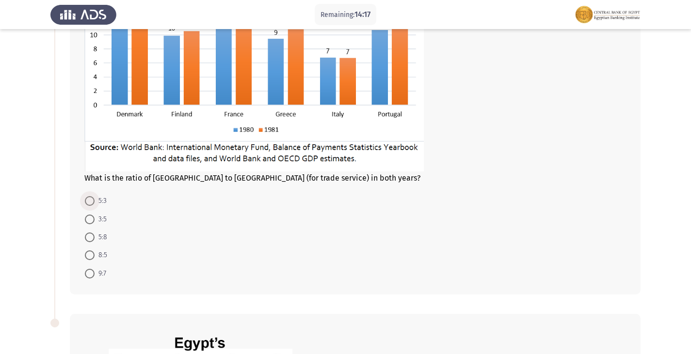
click at [94, 205] on span at bounding box center [90, 201] width 10 height 10
click at [94, 205] on input "5:3" at bounding box center [90, 201] width 10 height 10
radio input "true"
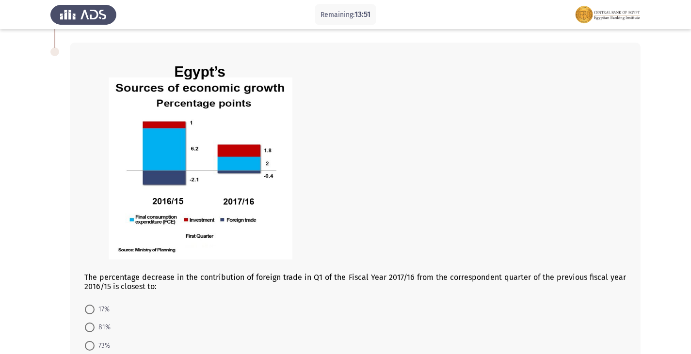
scroll to position [464, 0]
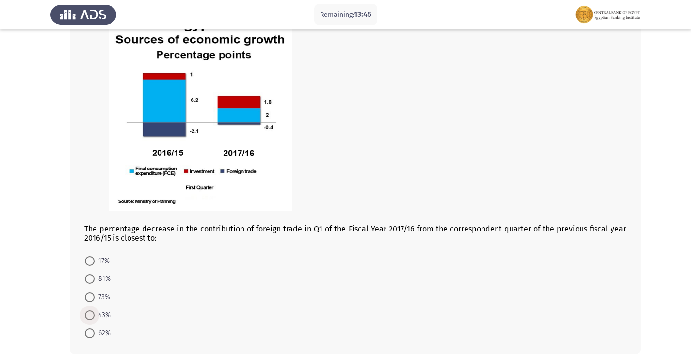
click at [90, 316] on span at bounding box center [90, 316] width 10 height 10
click at [90, 316] on input "43%" at bounding box center [90, 316] width 10 height 10
radio input "true"
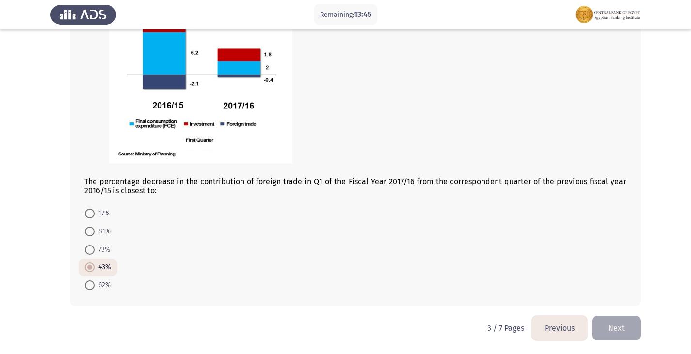
scroll to position [512, 0]
click at [611, 327] on button "Next" at bounding box center [616, 328] width 48 height 25
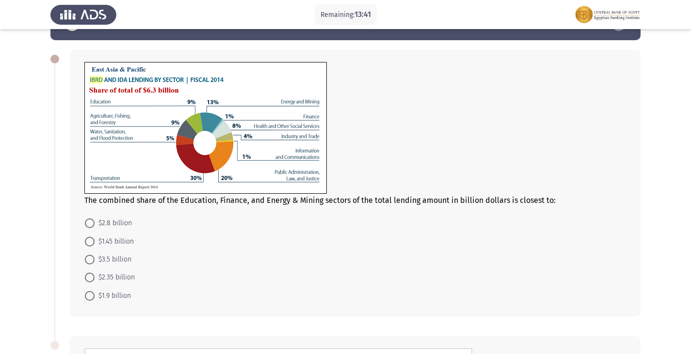
scroll to position [48, 0]
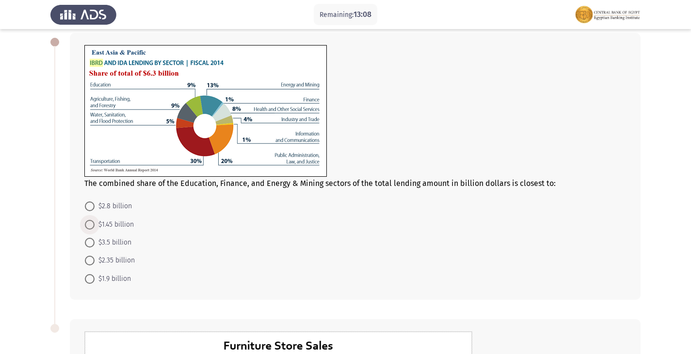
click at [97, 221] on span "$1.45 billion" at bounding box center [114, 225] width 39 height 12
click at [95, 221] on input "$1.45 billion" at bounding box center [90, 225] width 10 height 10
radio input "true"
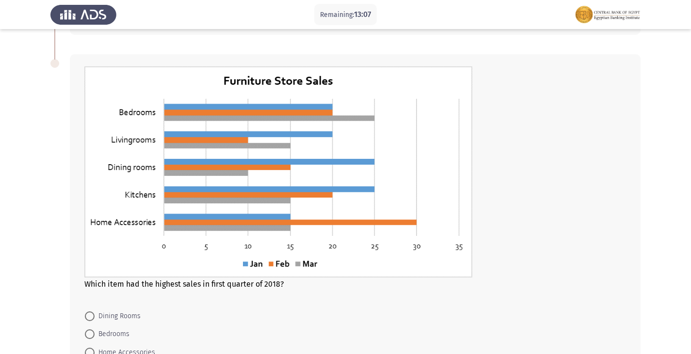
scroll to position [339, 0]
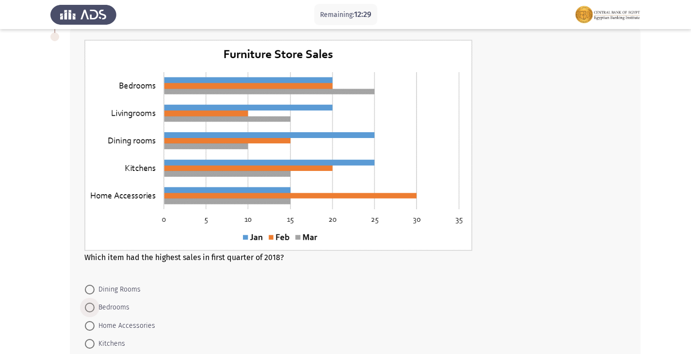
click at [87, 306] on span at bounding box center [90, 308] width 10 height 10
click at [87, 306] on input "Bedrooms" at bounding box center [90, 308] width 10 height 10
radio input "true"
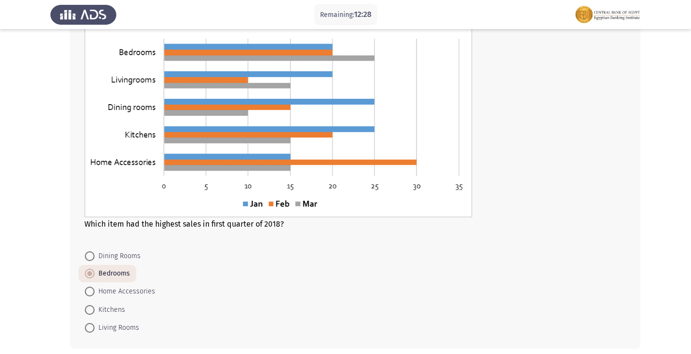
scroll to position [416, 0]
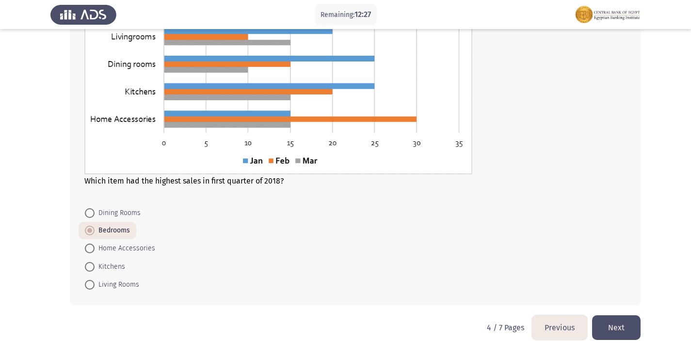
click at [632, 334] on button "Next" at bounding box center [616, 328] width 48 height 25
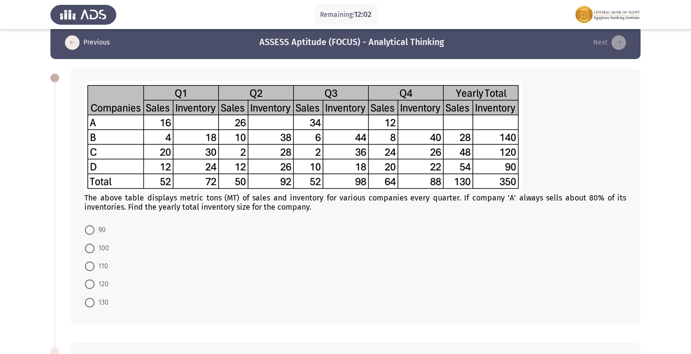
scroll to position [48, 0]
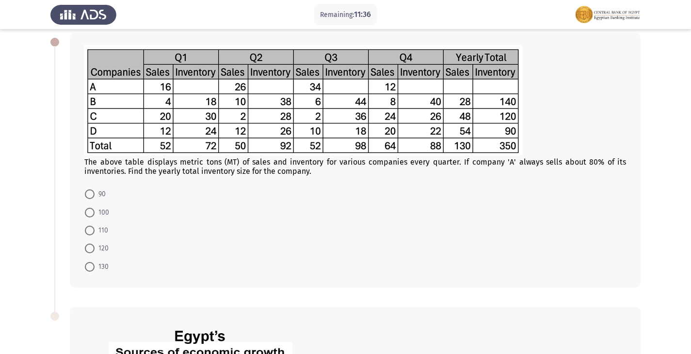
click at [101, 227] on span "110" at bounding box center [102, 231] width 14 height 12
click at [95, 227] on input "110" at bounding box center [90, 231] width 10 height 10
radio input "true"
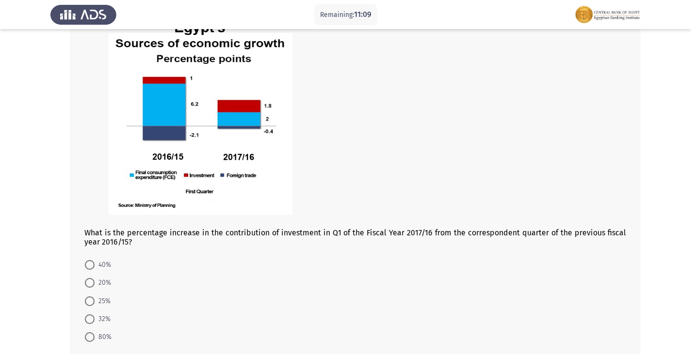
scroll to position [388, 0]
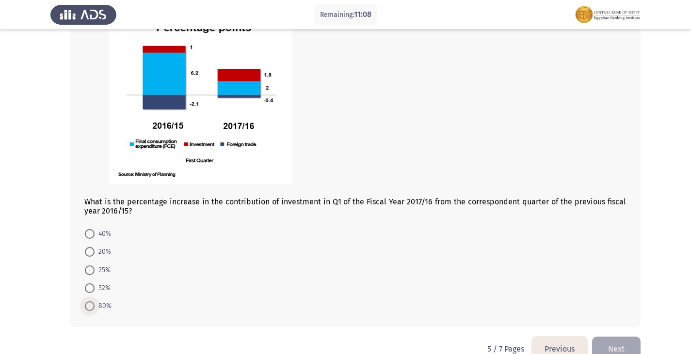
click at [91, 307] on span at bounding box center [90, 306] width 10 height 10
click at [91, 307] on input "80%" at bounding box center [90, 306] width 10 height 10
radio input "true"
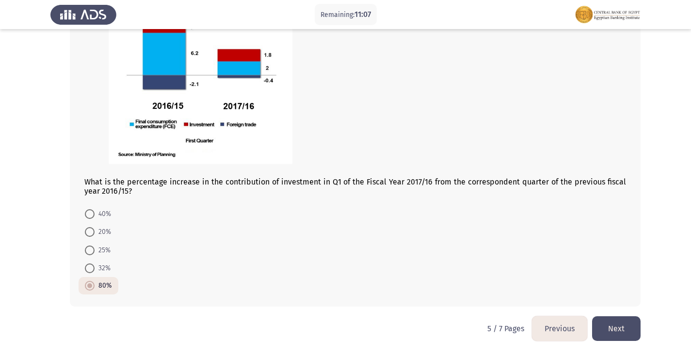
scroll to position [409, 0]
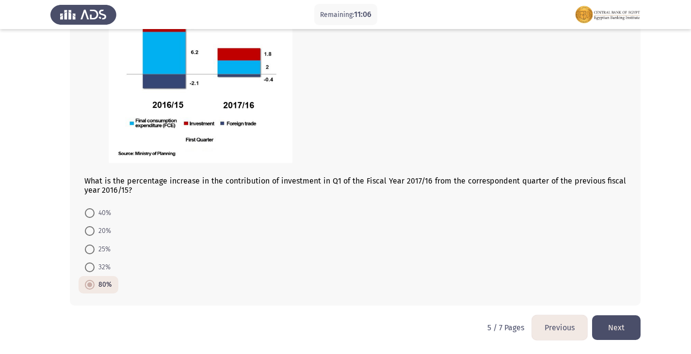
click at [604, 325] on button "Next" at bounding box center [616, 328] width 48 height 25
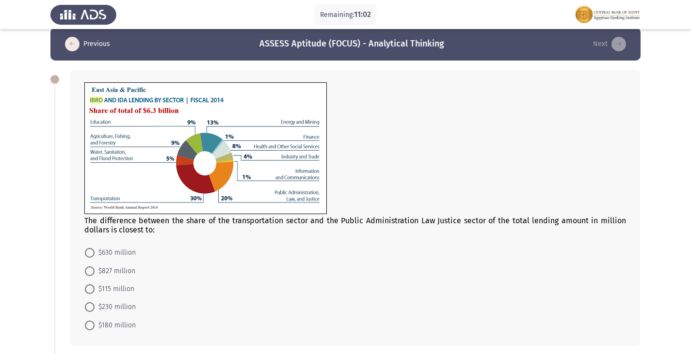
scroll to position [0, 0]
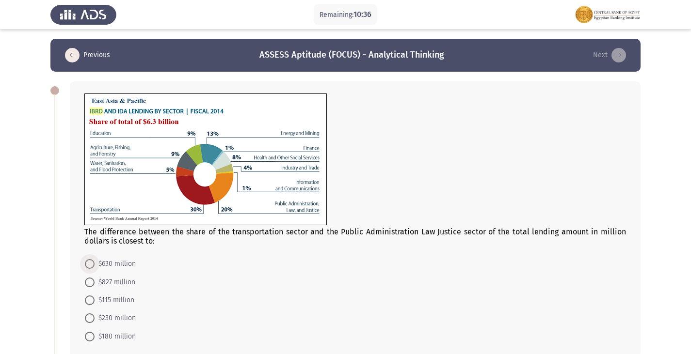
click at [89, 262] on span at bounding box center [90, 264] width 10 height 10
click at [89, 262] on input "$630 million" at bounding box center [90, 264] width 10 height 10
radio input "true"
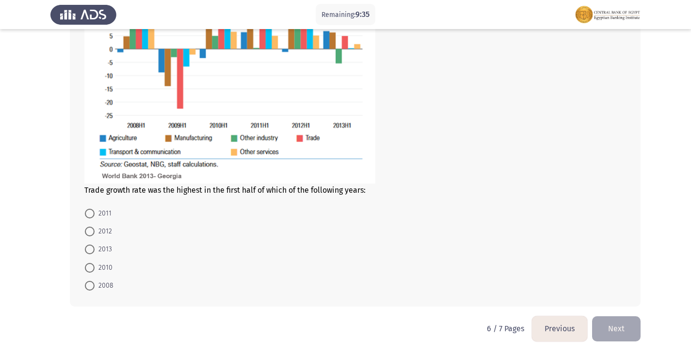
scroll to position [464, 0]
click at [85, 265] on mat-radio-button "2010" at bounding box center [99, 266] width 40 height 18
click at [89, 265] on span at bounding box center [90, 267] width 10 height 10
click at [89, 265] on input "2010" at bounding box center [90, 267] width 10 height 10
radio input "true"
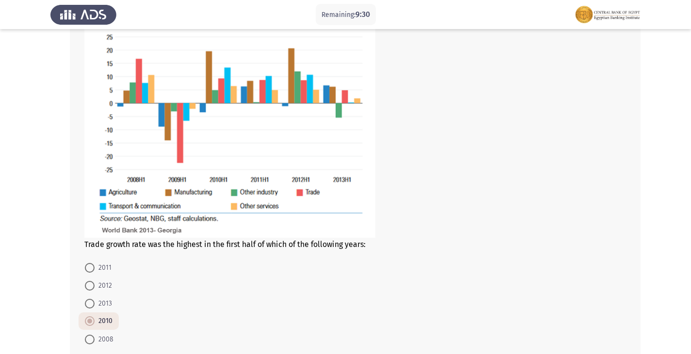
scroll to position [463, 0]
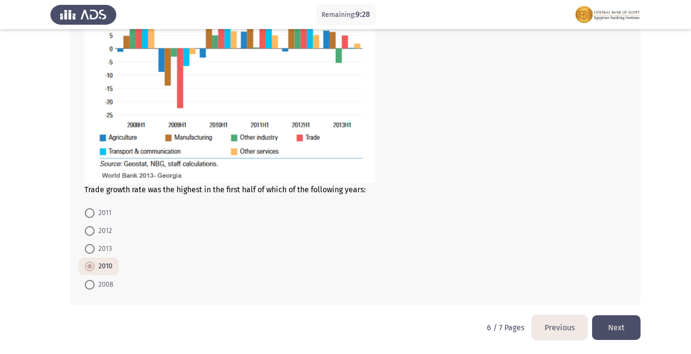
click at [632, 332] on button "Next" at bounding box center [616, 328] width 48 height 25
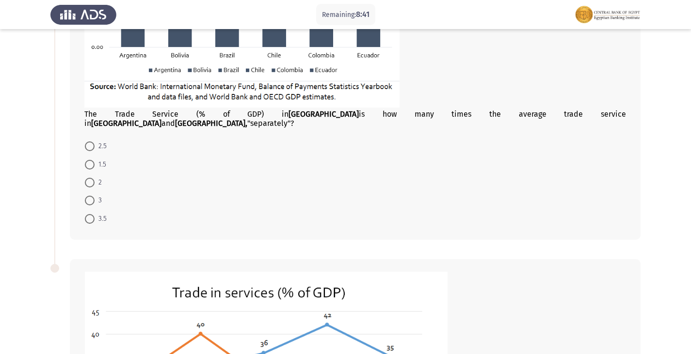
scroll to position [194, 0]
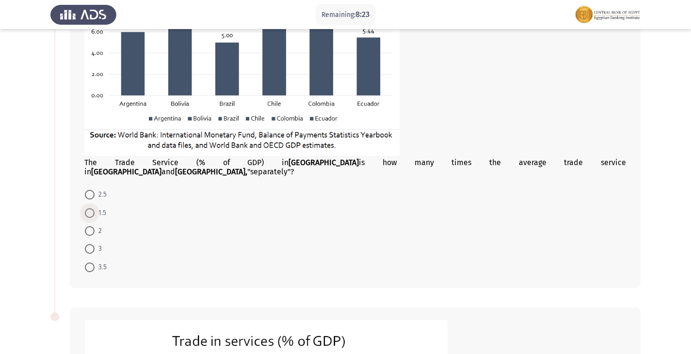
click at [94, 208] on span at bounding box center [90, 213] width 10 height 10
click at [94, 208] on input "1.5" at bounding box center [90, 213] width 10 height 10
radio input "true"
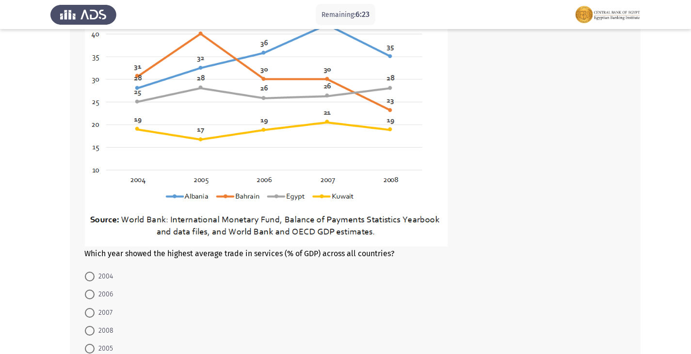
scroll to position [597, 0]
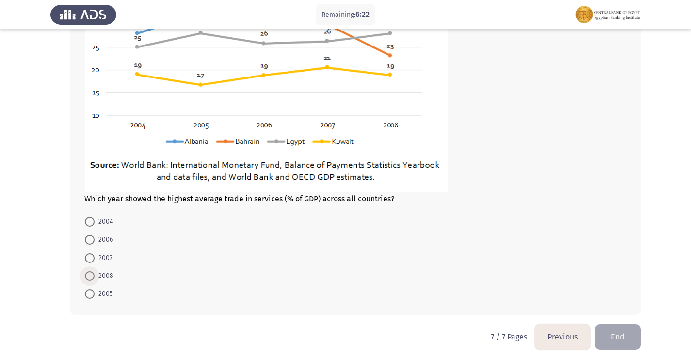
click at [100, 270] on span "2008" at bounding box center [104, 276] width 19 height 12
click at [95, 271] on input "2008" at bounding box center [90, 276] width 10 height 10
radio input "true"
click at [561, 327] on button "Previous" at bounding box center [562, 337] width 55 height 25
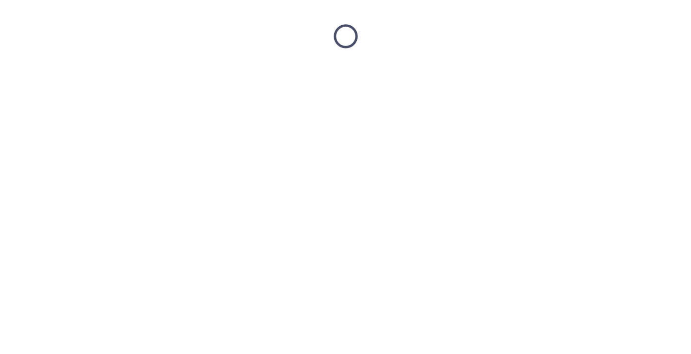
scroll to position [0, 0]
click at [561, 73] on html at bounding box center [349, 36] width 698 height 73
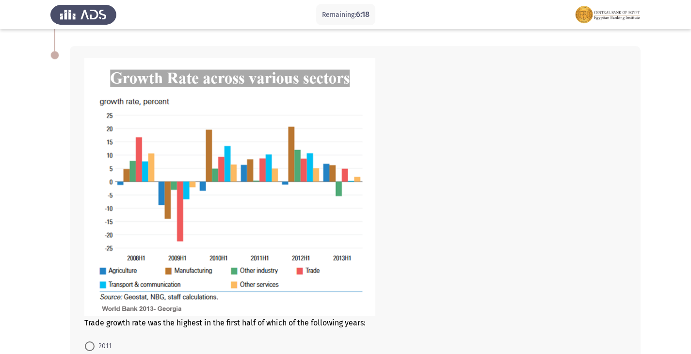
scroll to position [463, 0]
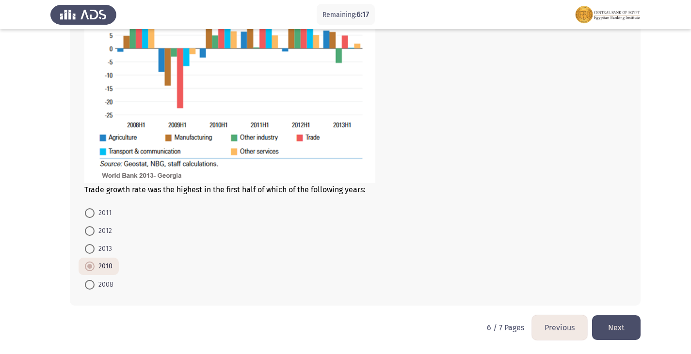
click at [615, 332] on button "Next" at bounding box center [616, 328] width 48 height 25
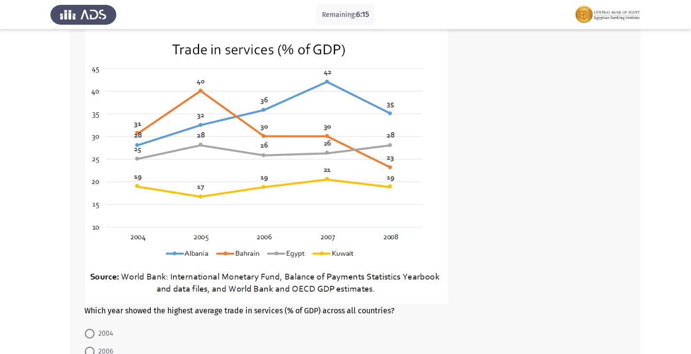
scroll to position [596, 0]
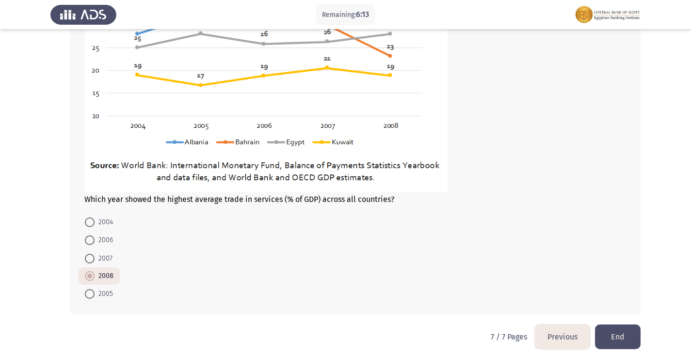
click at [632, 329] on button "End" at bounding box center [618, 337] width 46 height 25
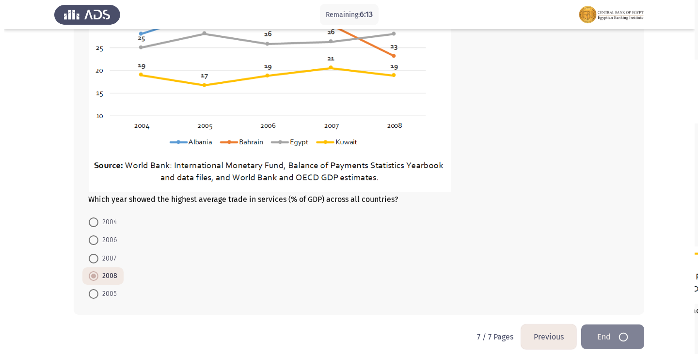
scroll to position [0, 0]
